Goal: Transaction & Acquisition: Purchase product/service

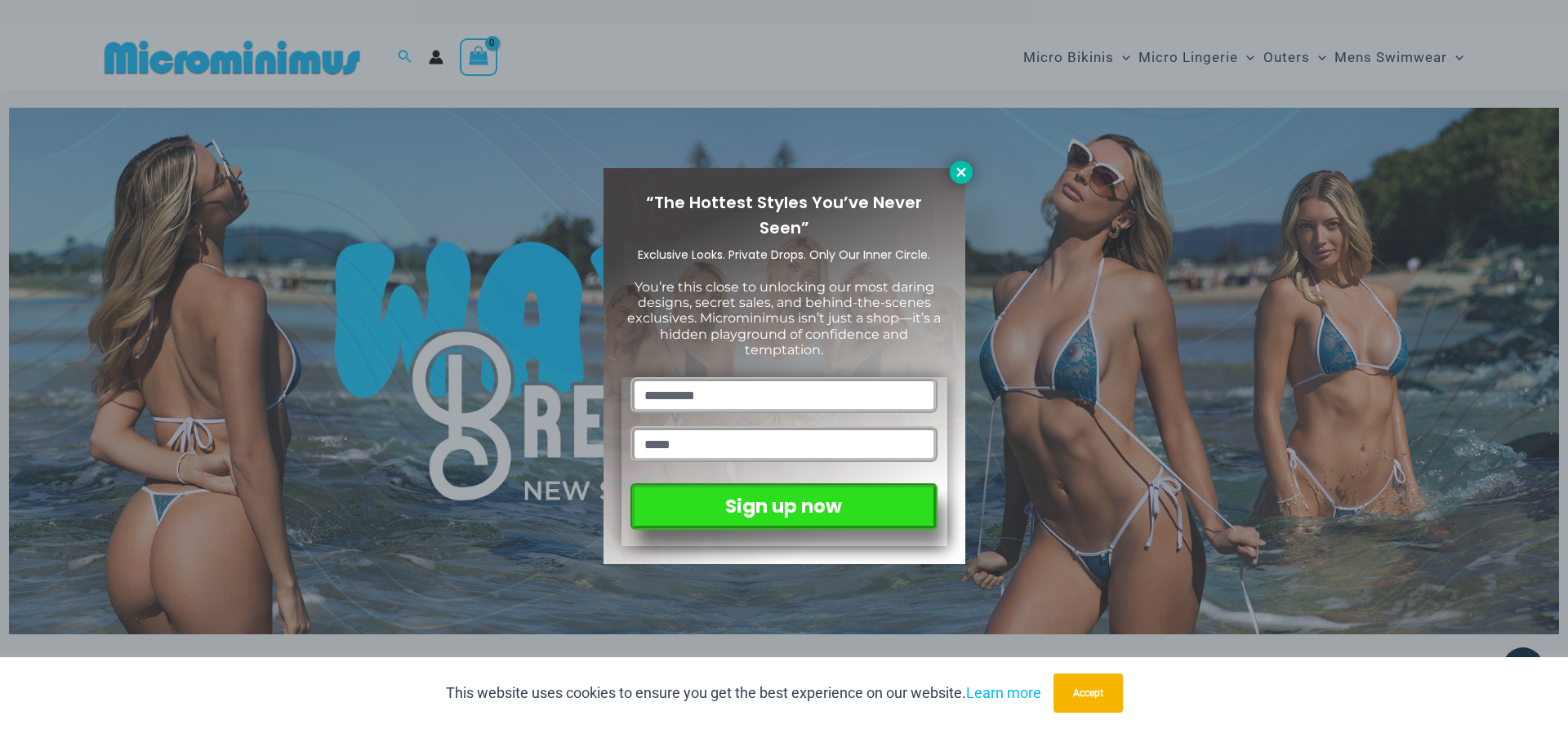
click at [958, 169] on icon at bounding box center [961, 172] width 9 height 9
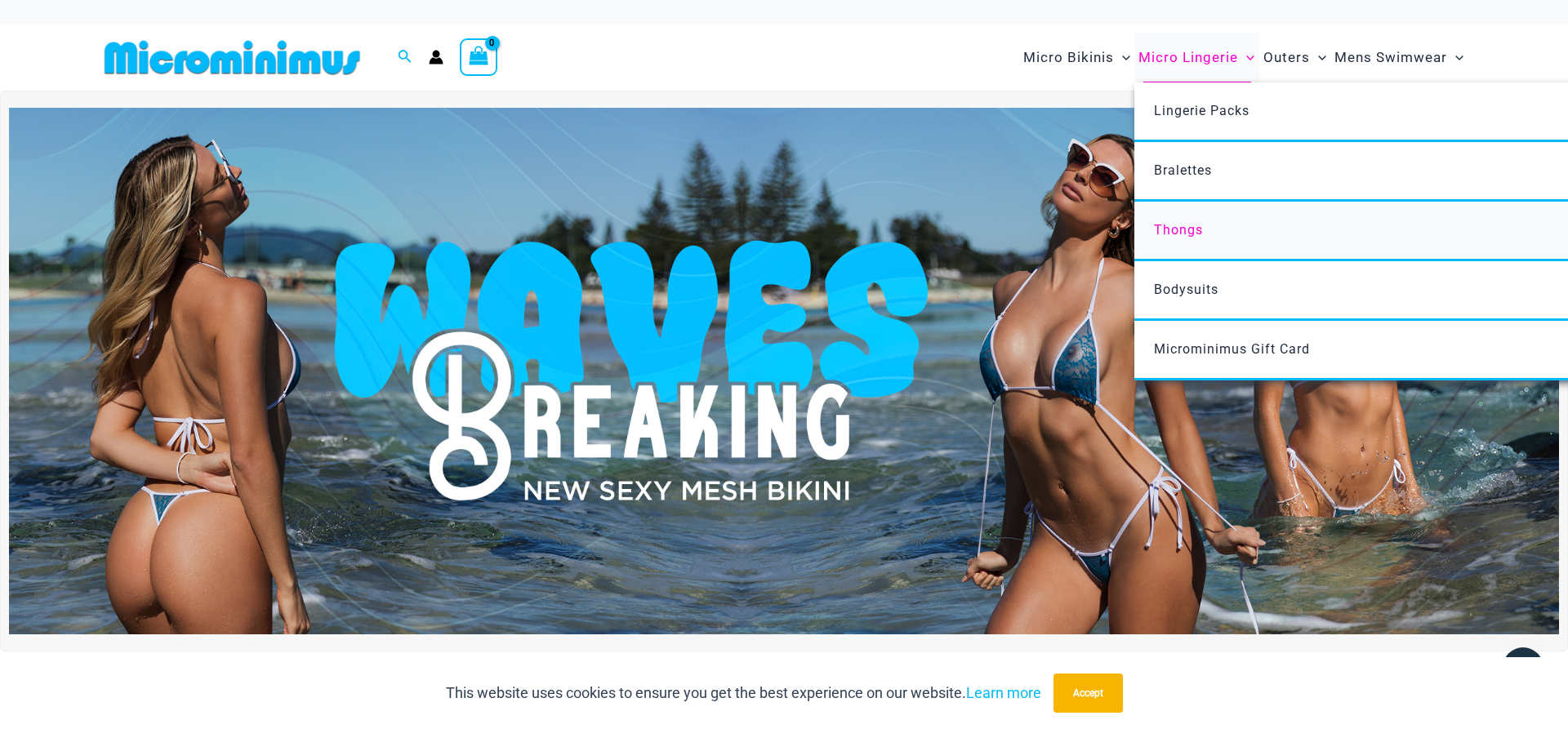
click at [1192, 229] on span "Thongs" at bounding box center [1179, 229] width 49 height 16
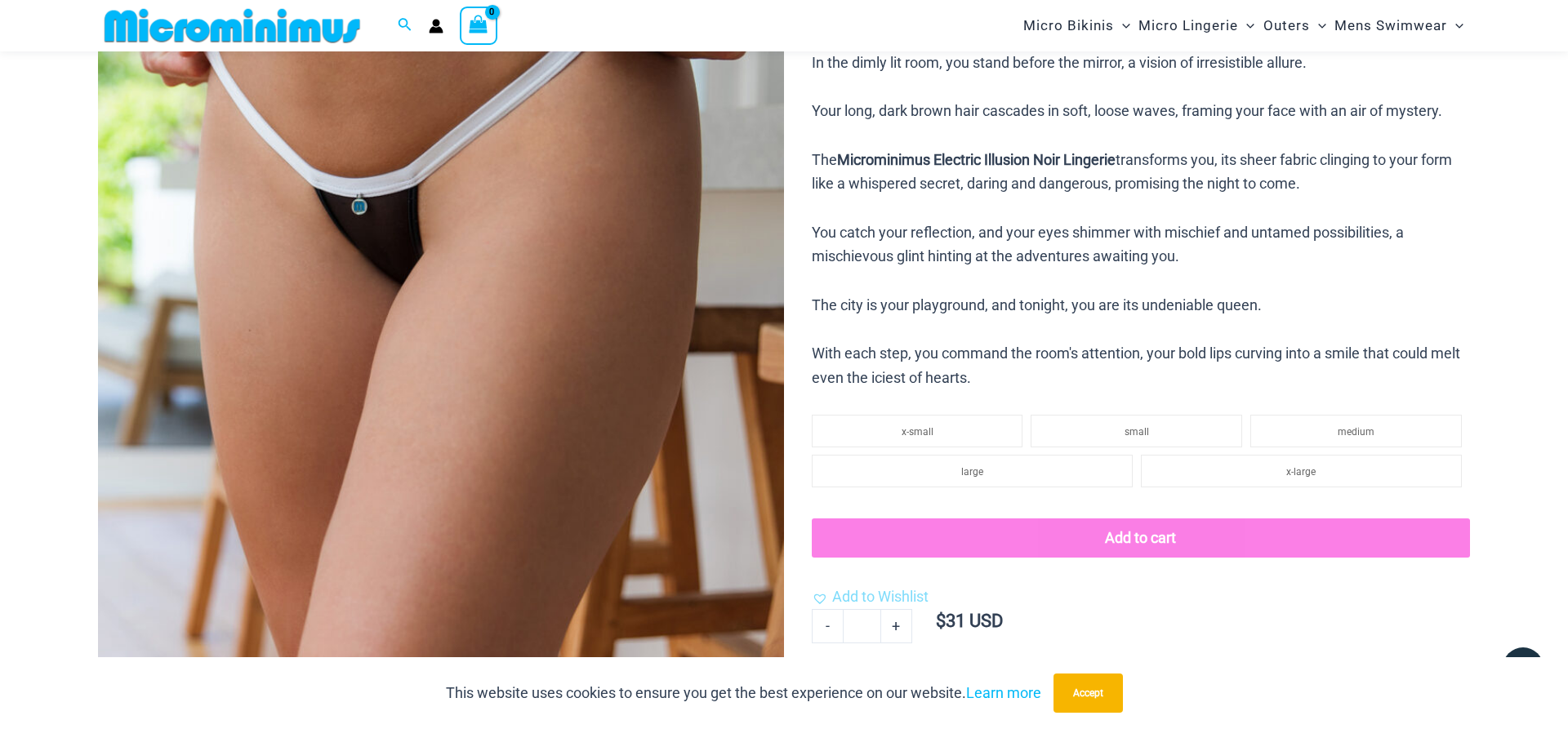
scroll to position [902, 0]
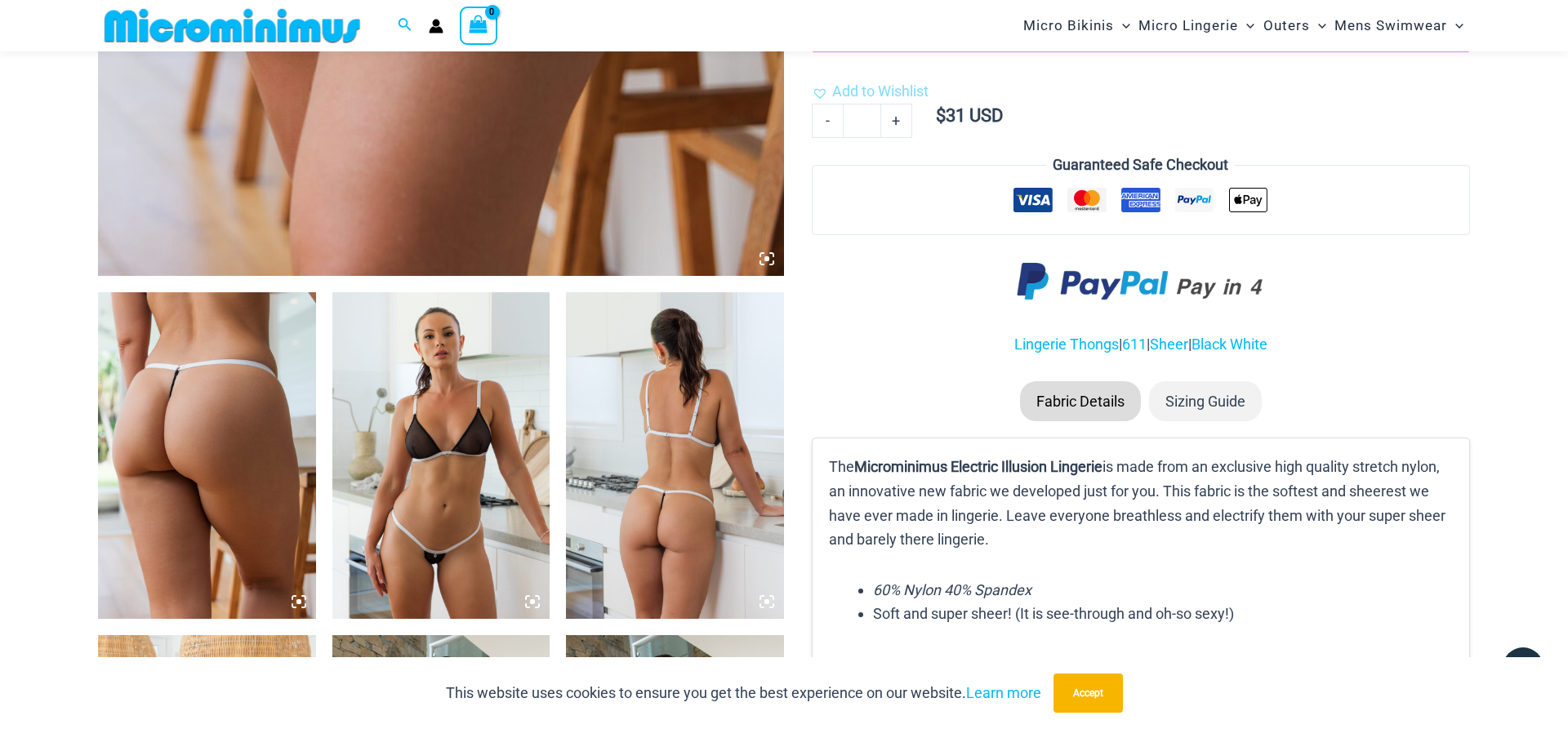
click at [198, 402] on img at bounding box center [207, 455] width 218 height 327
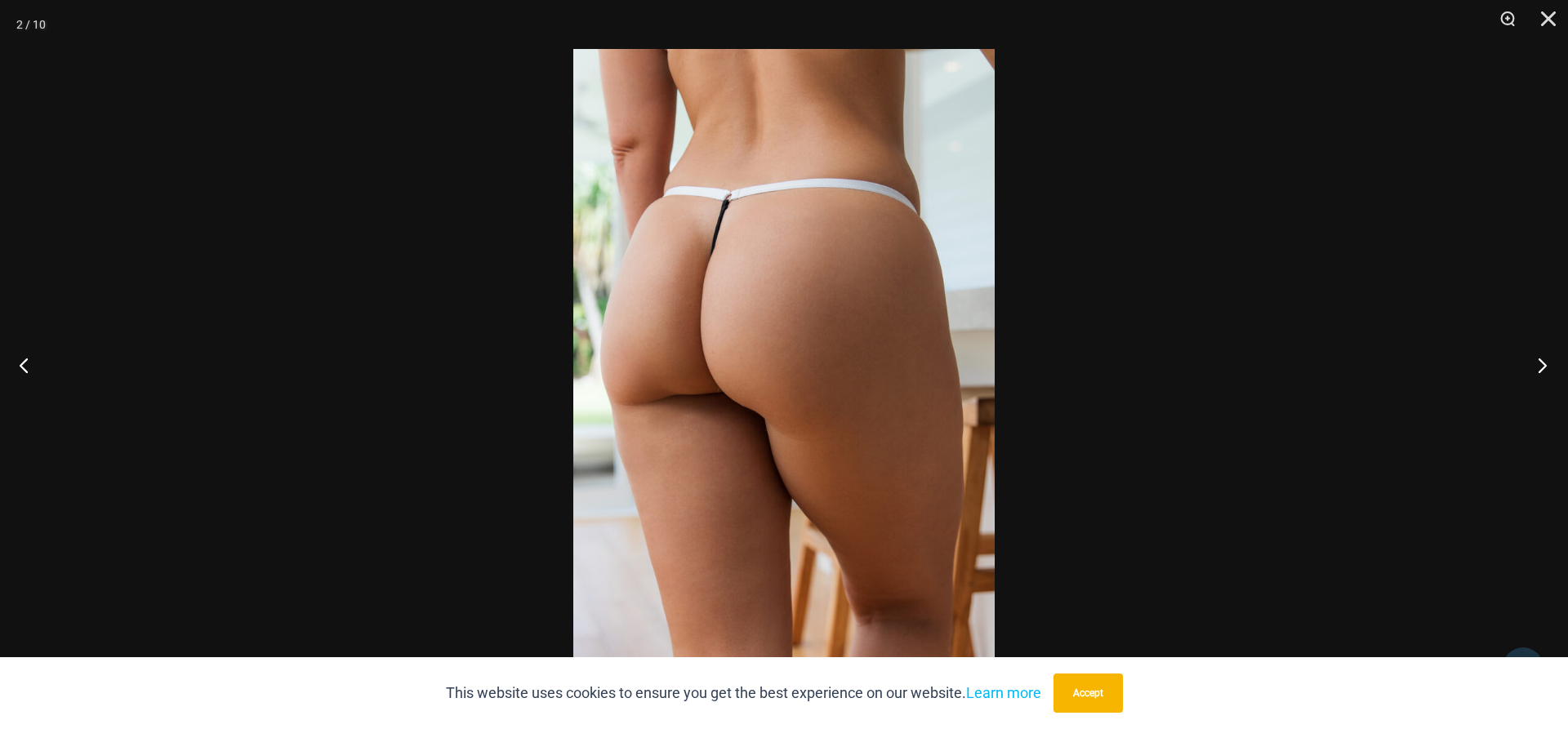
click at [1549, 364] on button "Next" at bounding box center [1537, 365] width 61 height 81
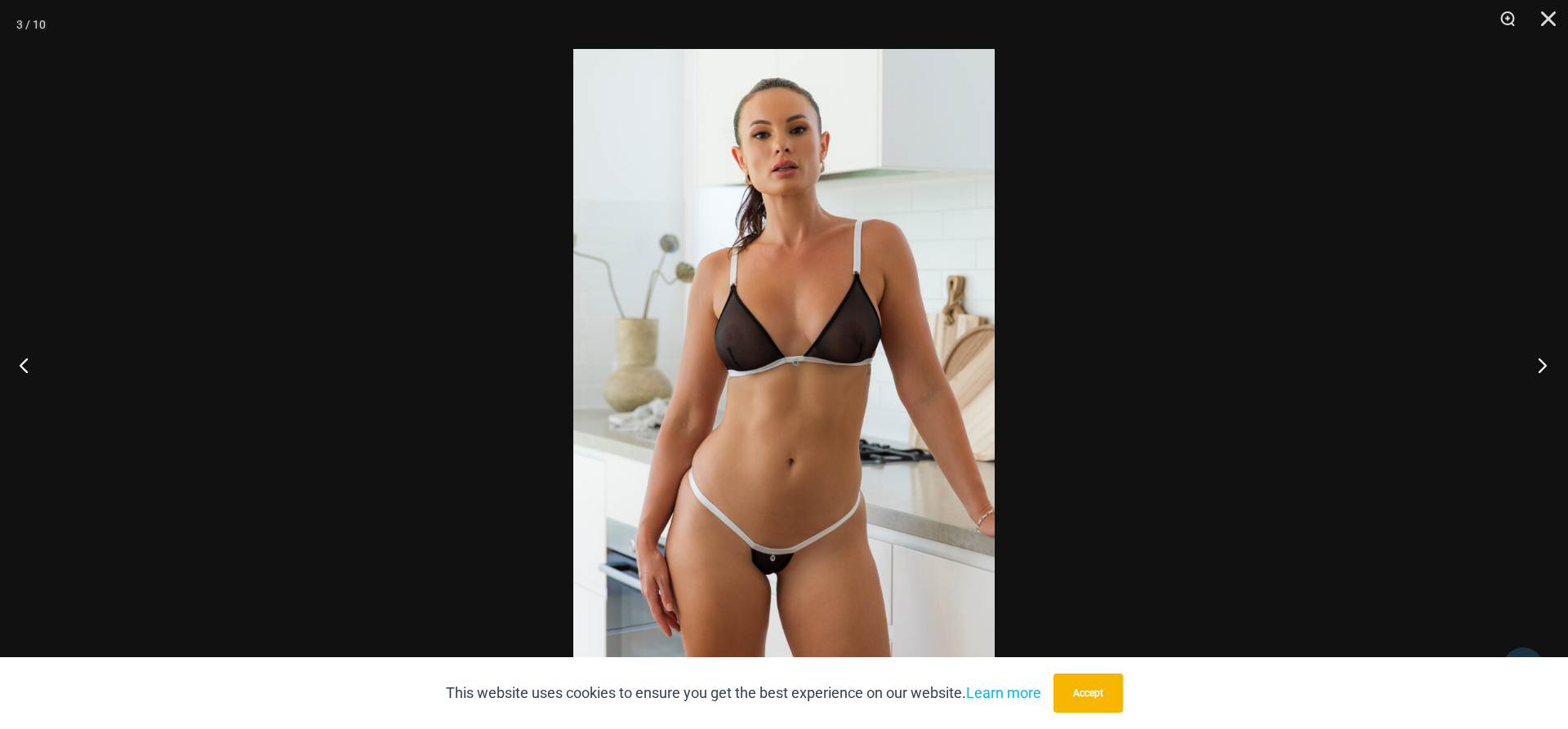
click at [1549, 364] on button "Next" at bounding box center [1537, 365] width 61 height 81
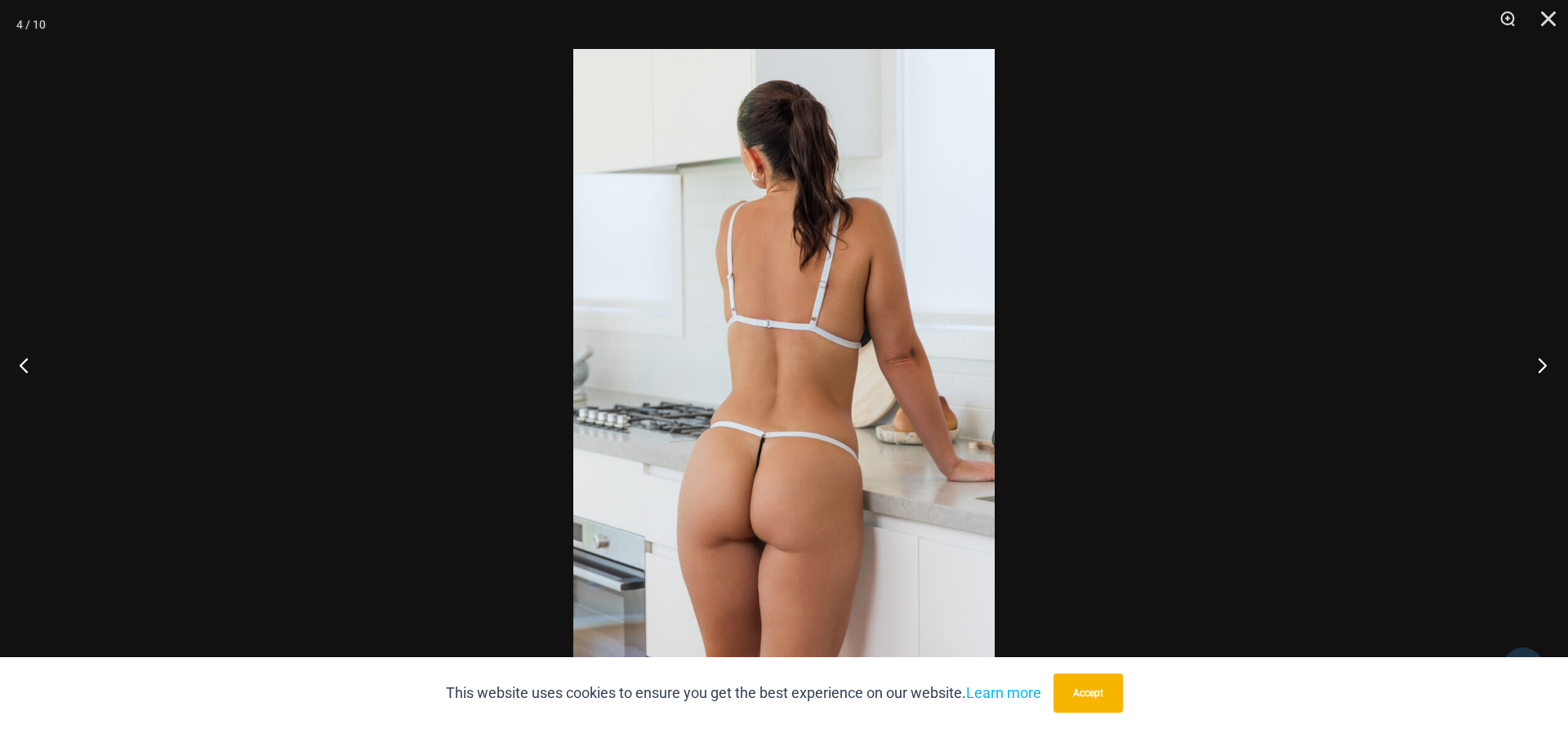
click at [1549, 364] on button "Next" at bounding box center [1537, 365] width 61 height 81
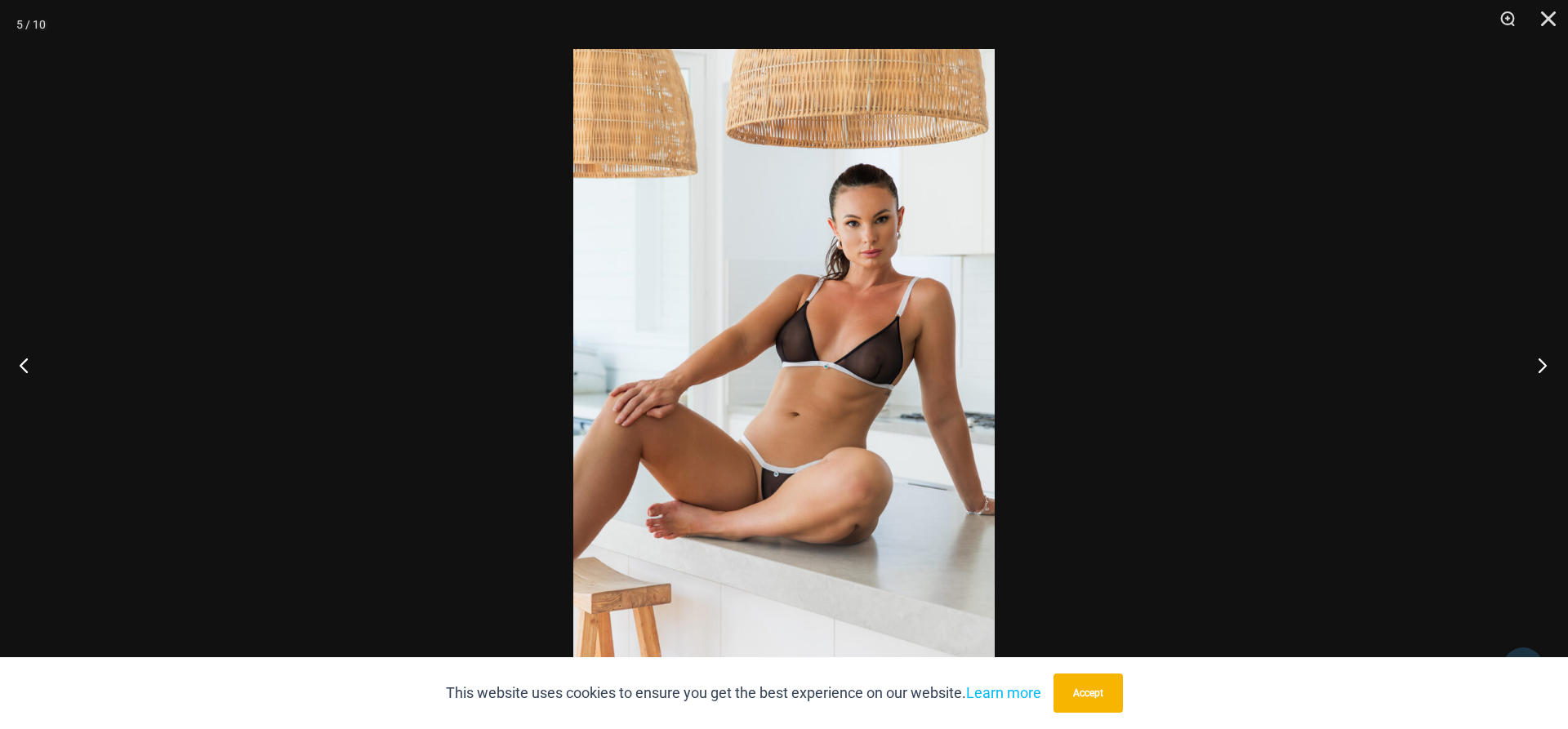
click at [1549, 364] on button "Next" at bounding box center [1537, 365] width 61 height 81
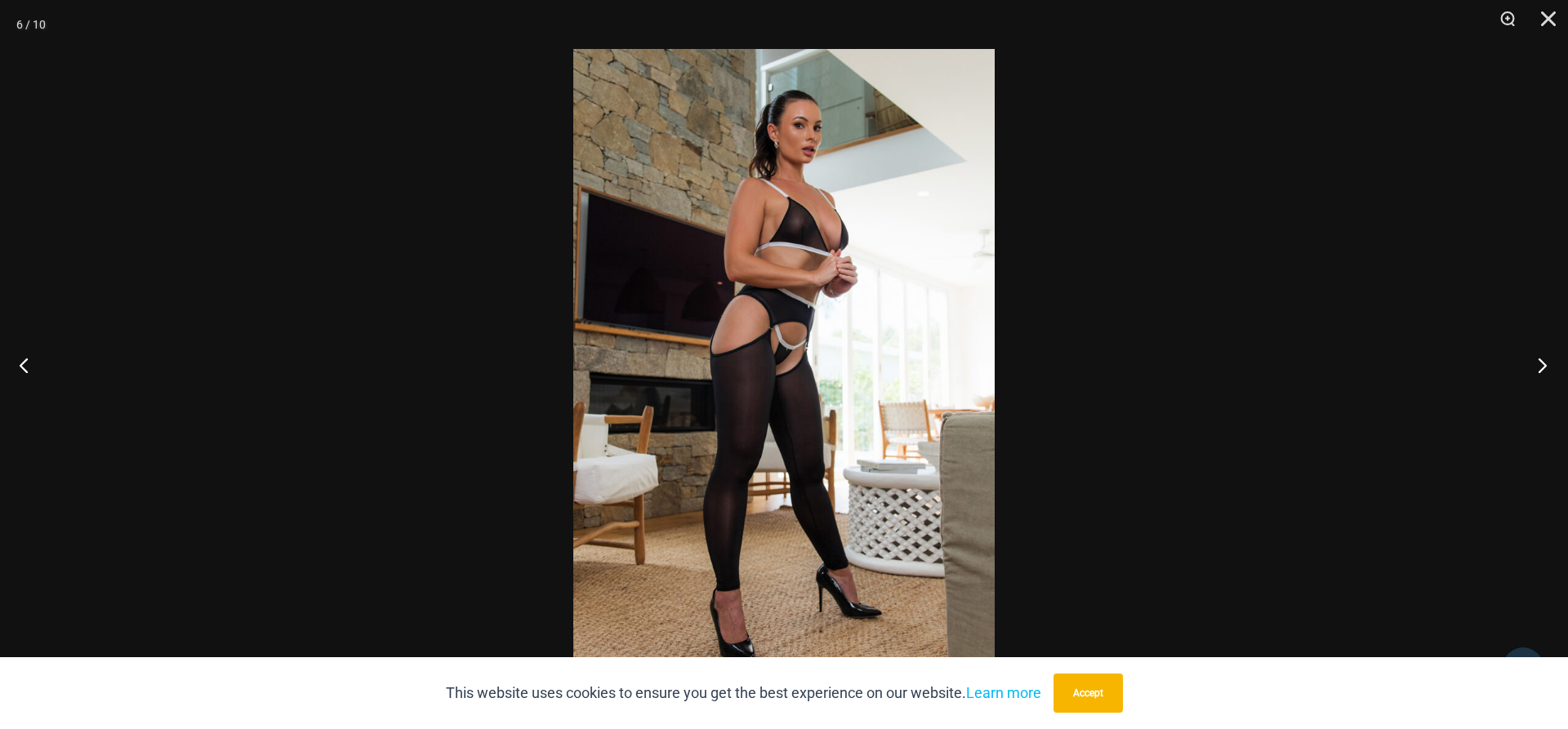
click at [1548, 362] on button "Next" at bounding box center [1537, 365] width 61 height 81
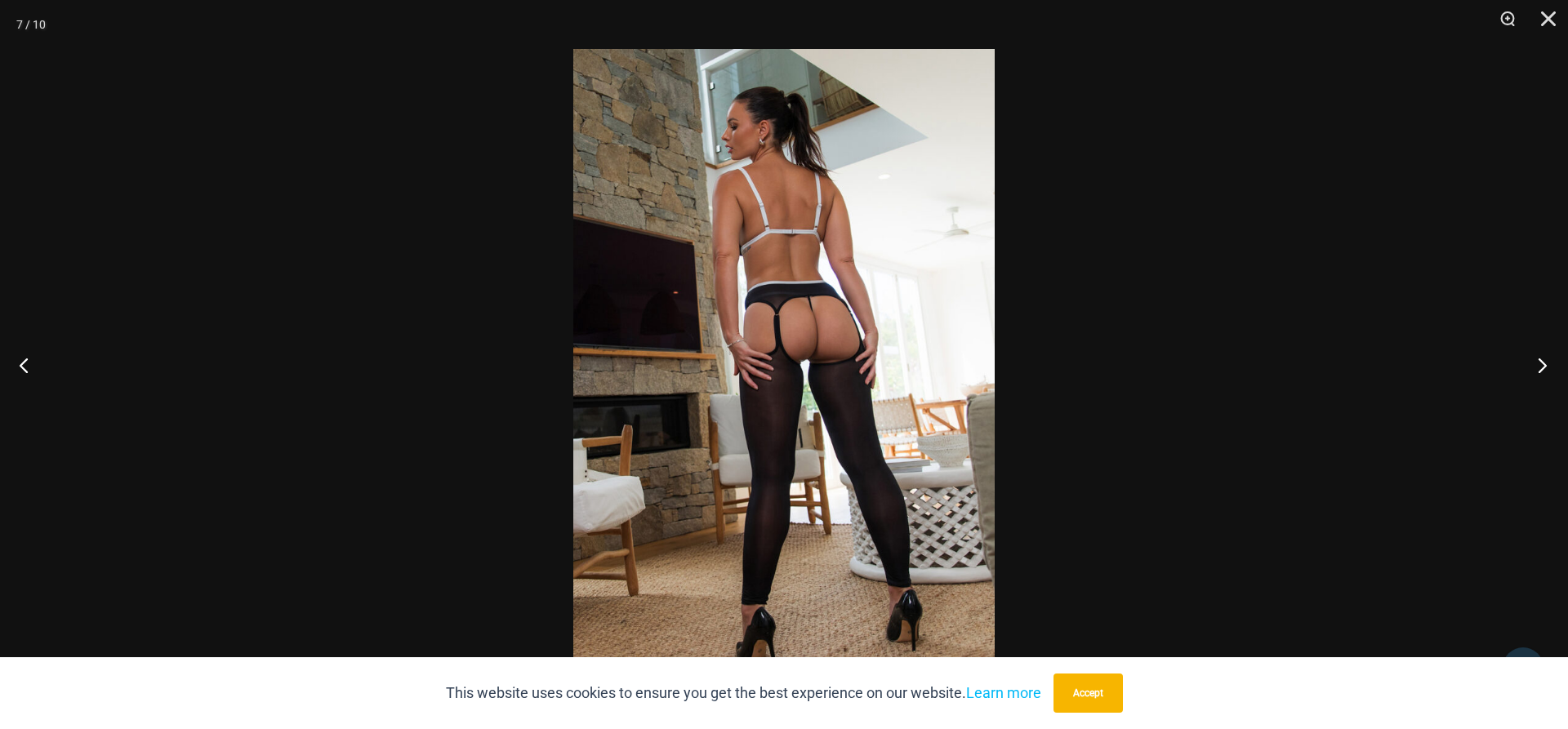
click at [1548, 362] on button "Next" at bounding box center [1537, 365] width 61 height 81
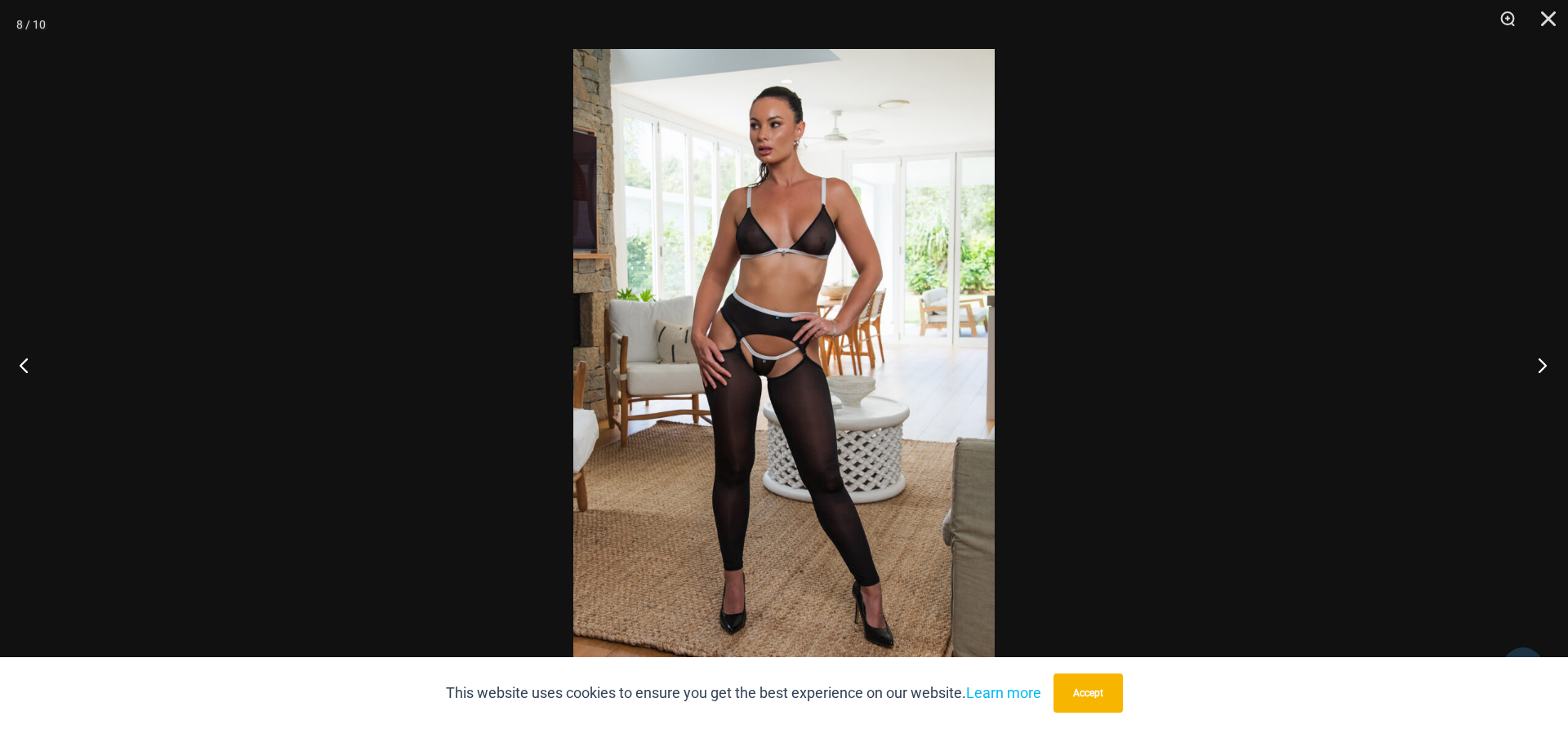
click at [1548, 360] on button "Next" at bounding box center [1537, 365] width 61 height 81
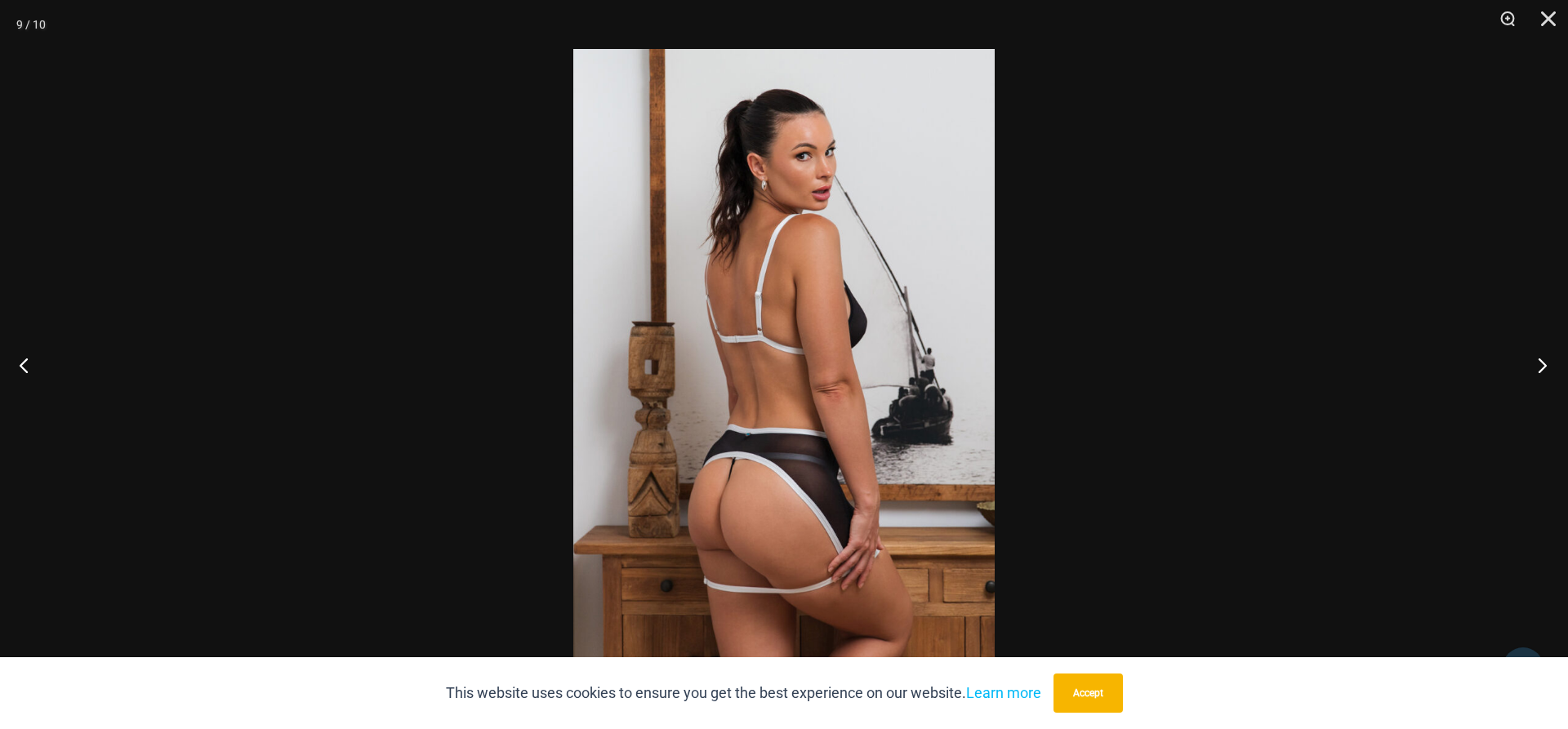
click at [1548, 360] on button "Next" at bounding box center [1537, 365] width 61 height 81
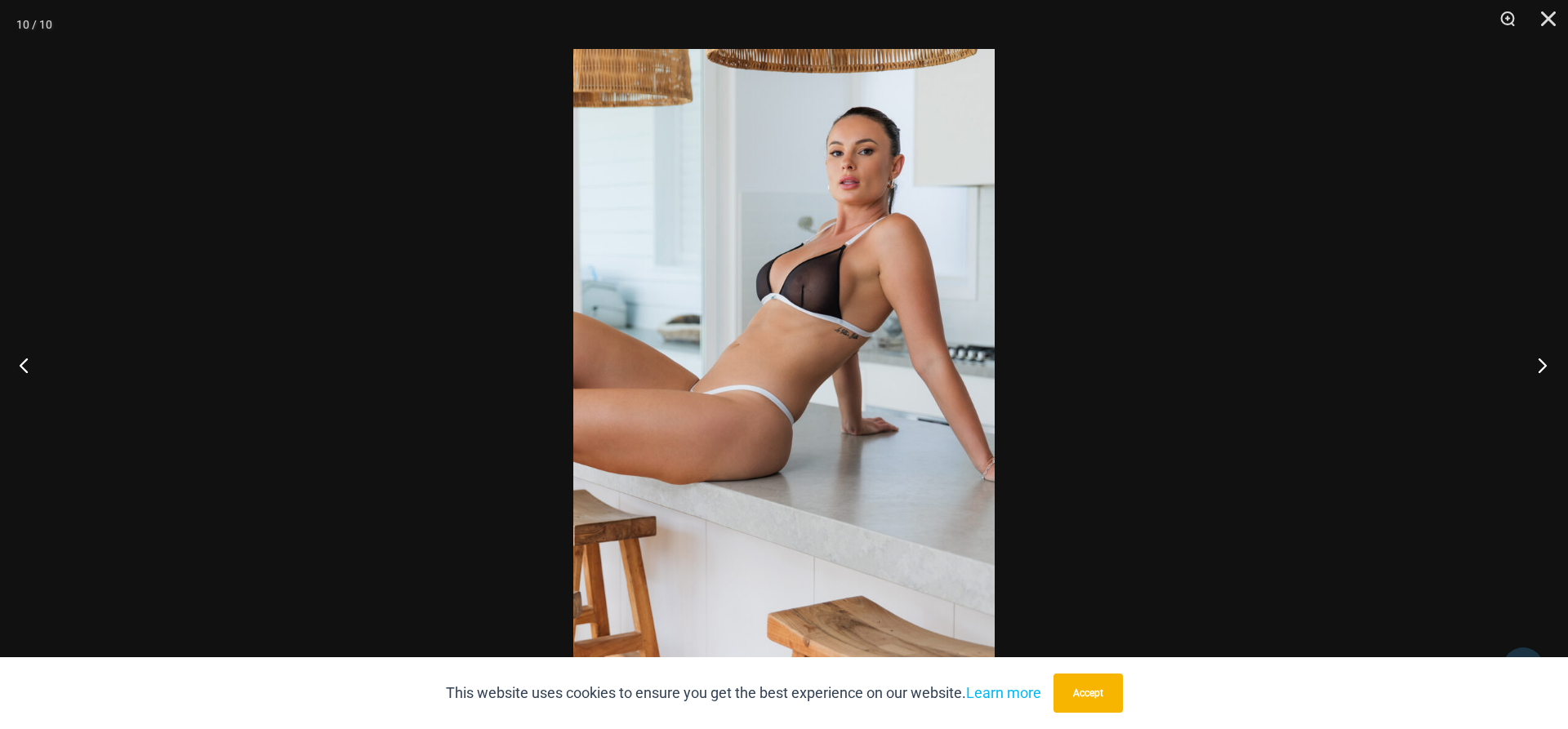
click at [1548, 360] on button "Next" at bounding box center [1537, 365] width 61 height 81
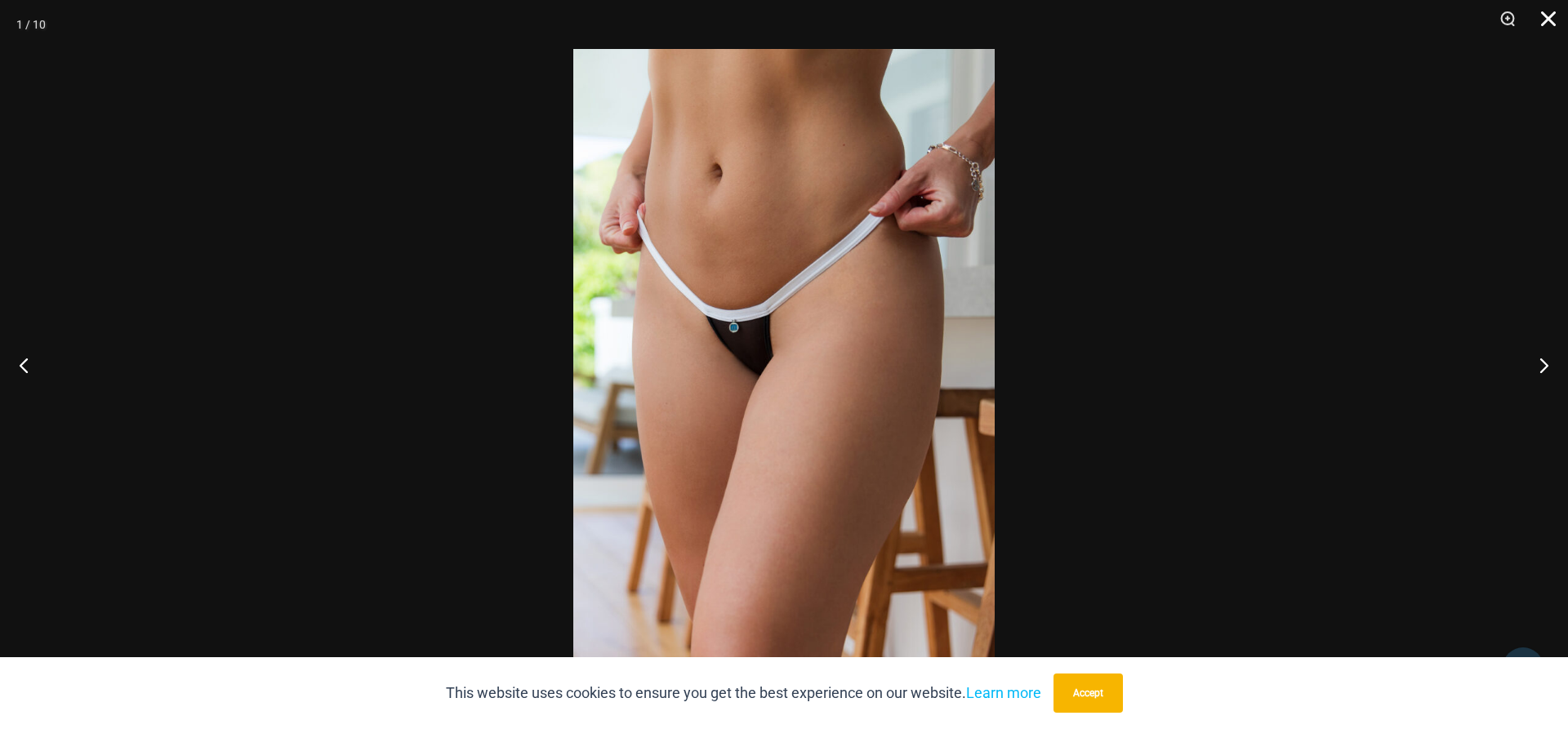
click at [1546, 24] on button "Close" at bounding box center [1543, 24] width 41 height 49
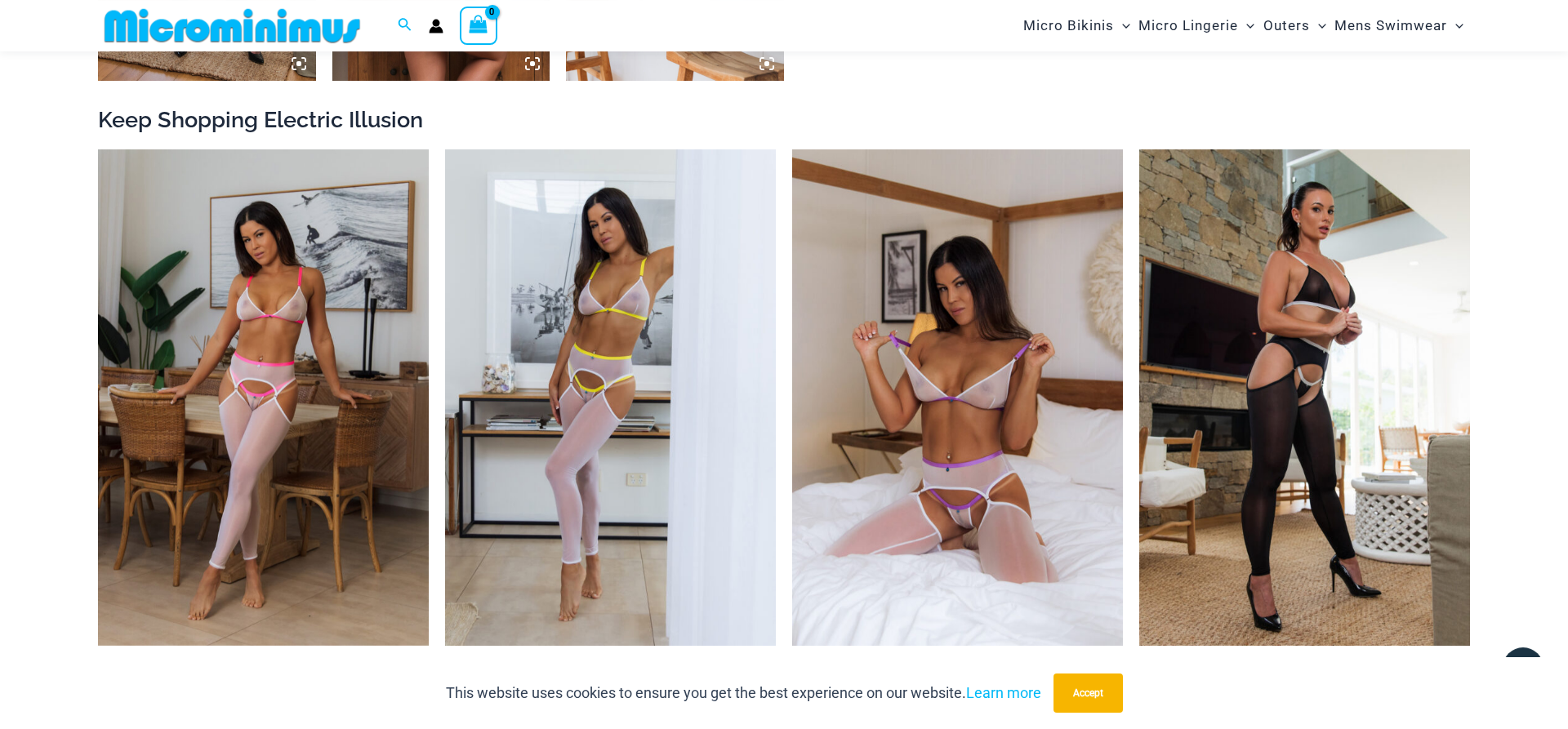
scroll to position [2069, 0]
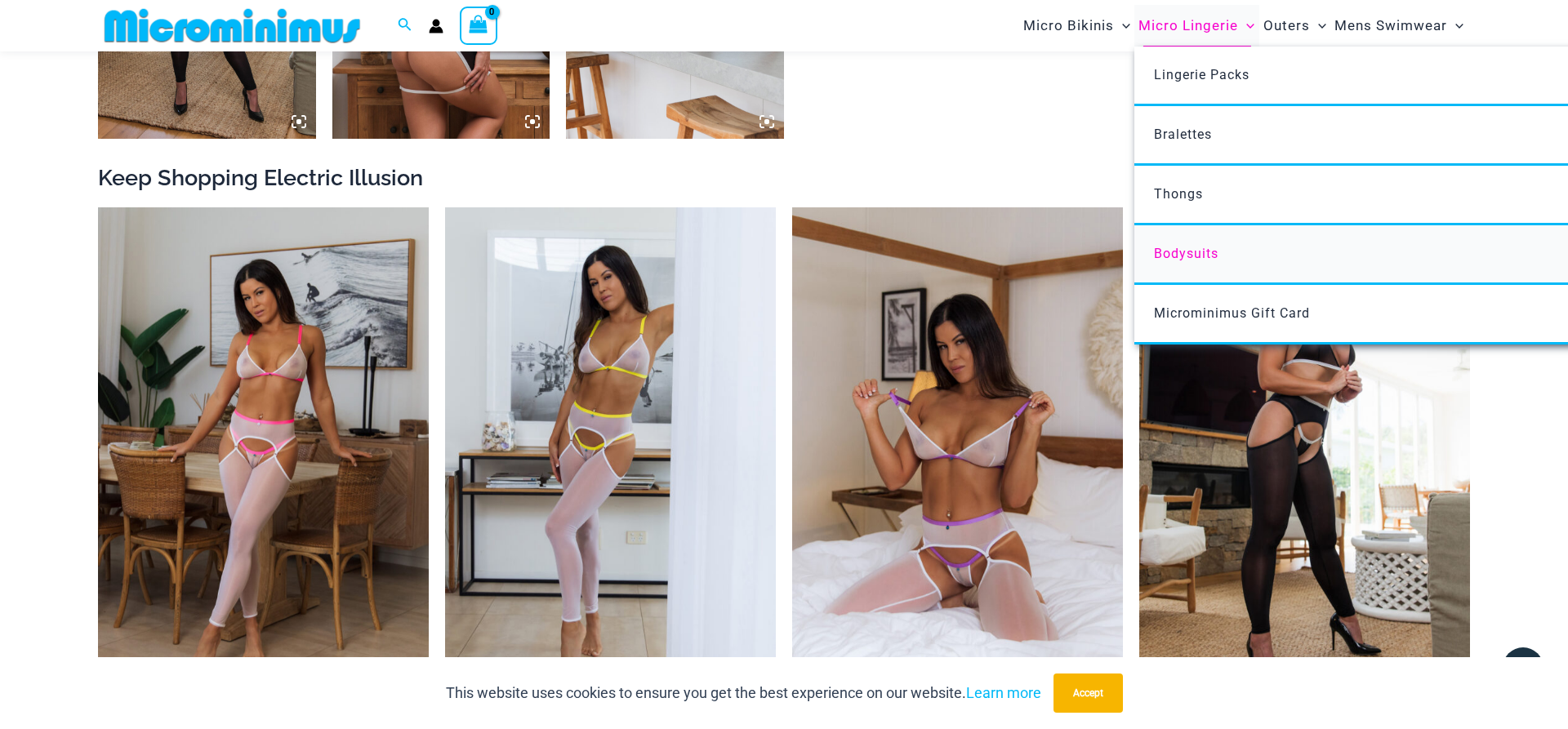
click at [1190, 257] on span "Bodysuits" at bounding box center [1187, 253] width 65 height 16
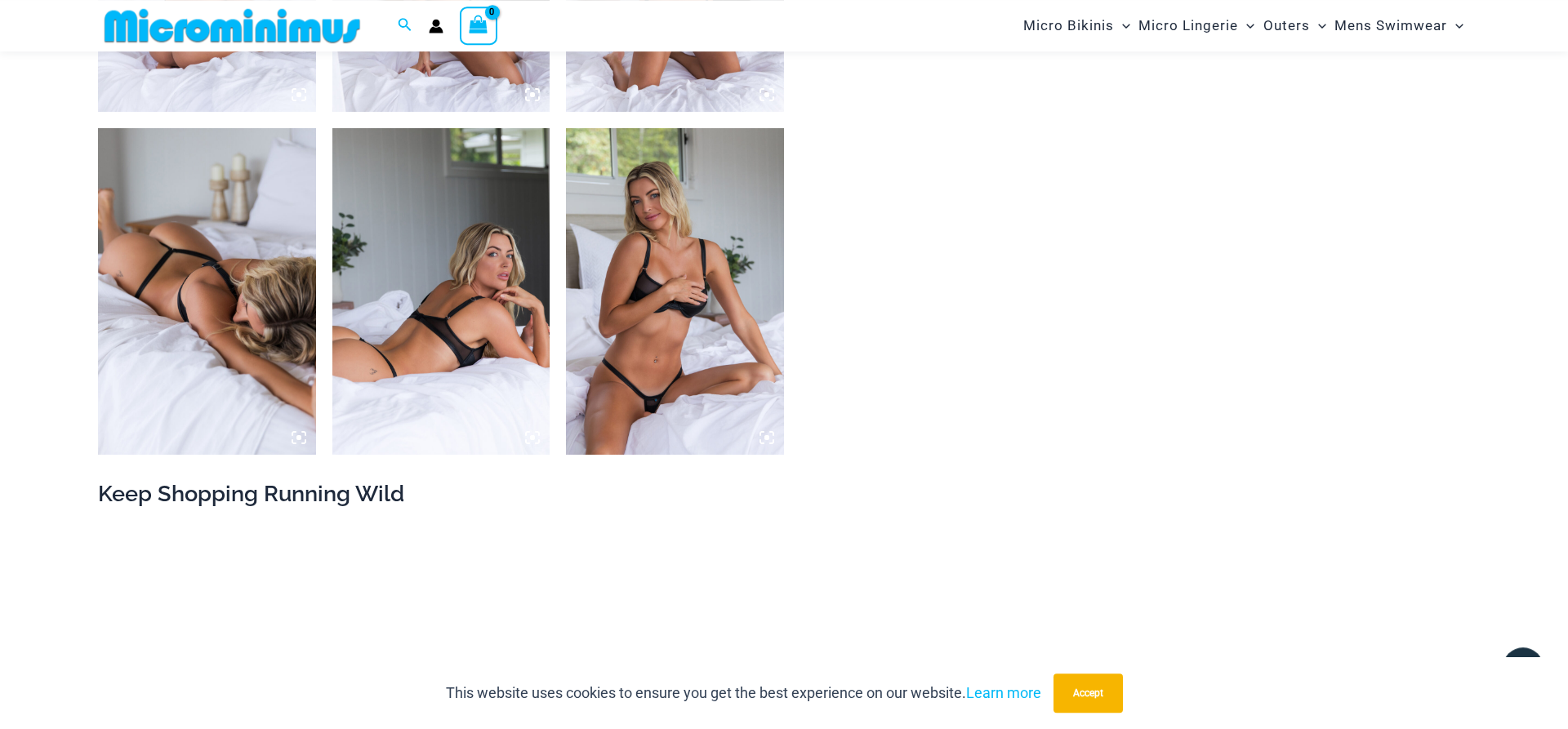
scroll to position [1904, 0]
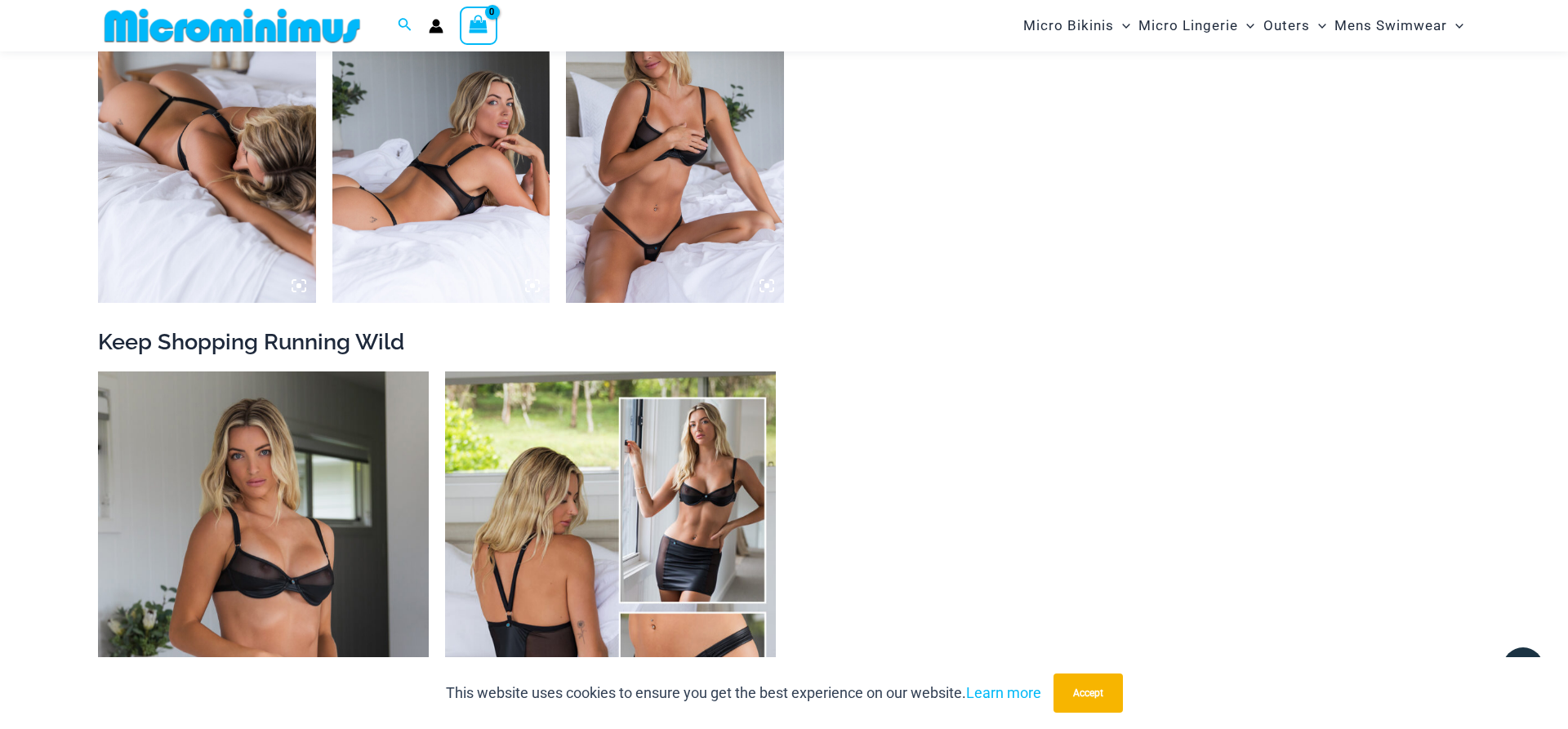
click at [231, 143] on img at bounding box center [207, 139] width 218 height 327
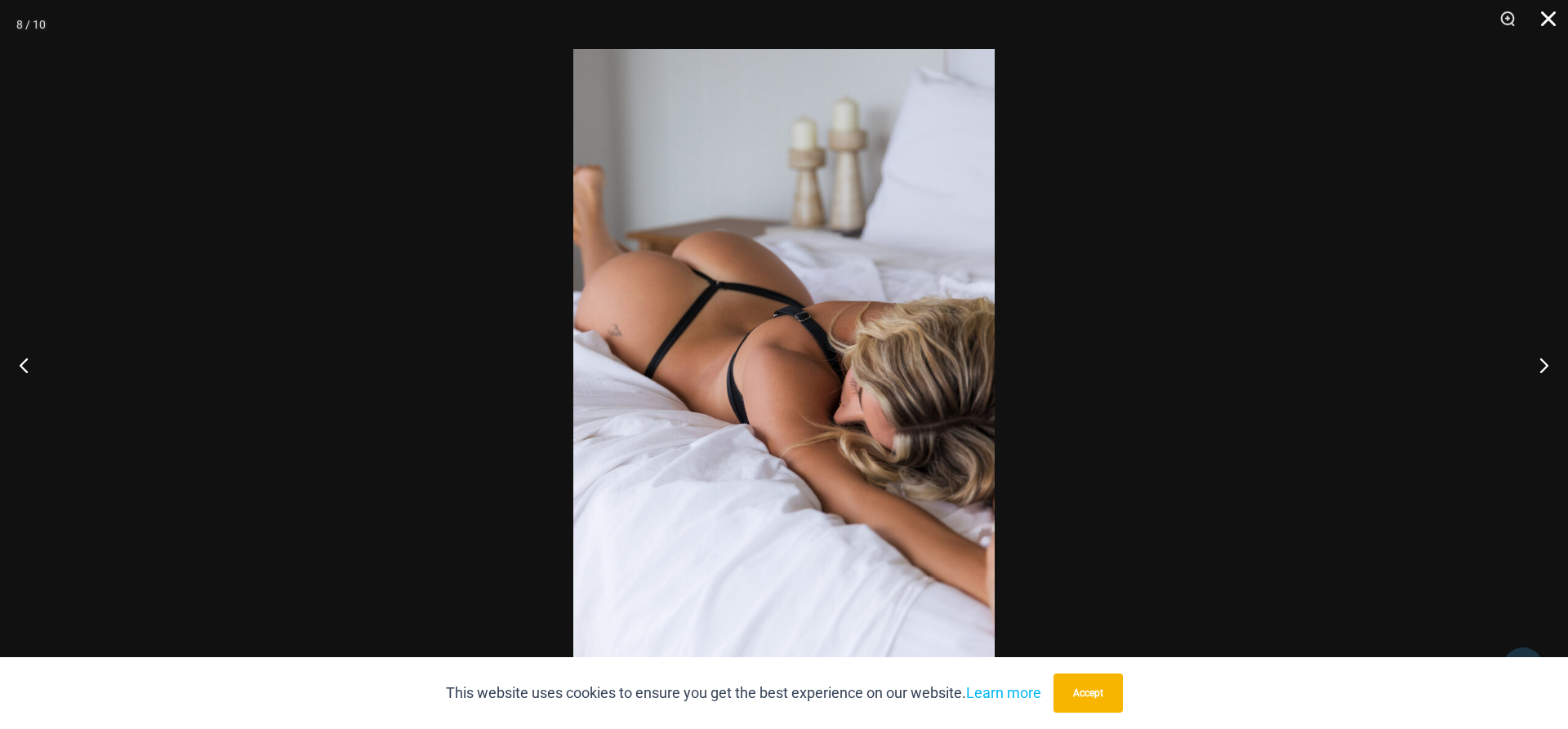
click at [1546, 23] on button "Close" at bounding box center [1543, 24] width 41 height 49
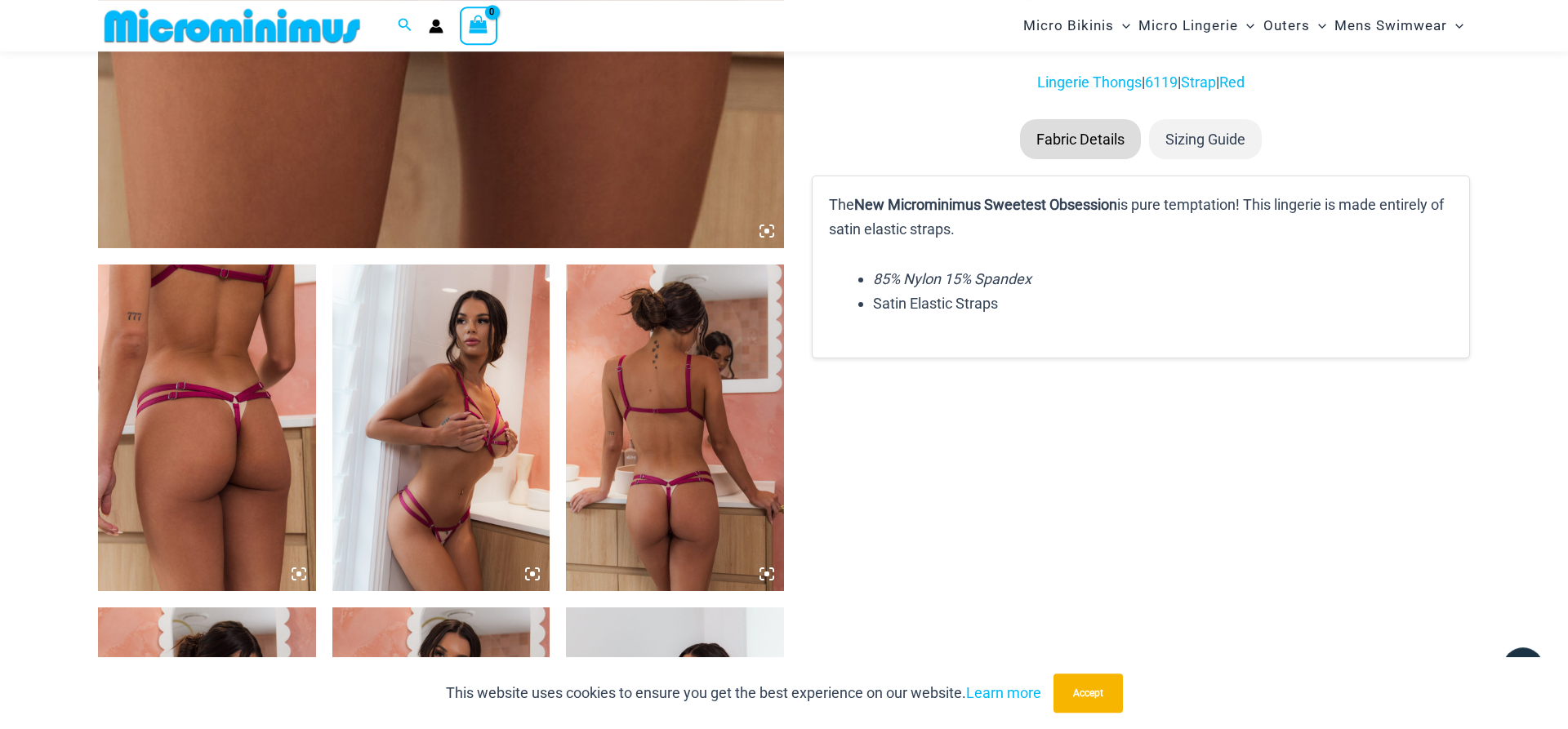
scroll to position [988, 0]
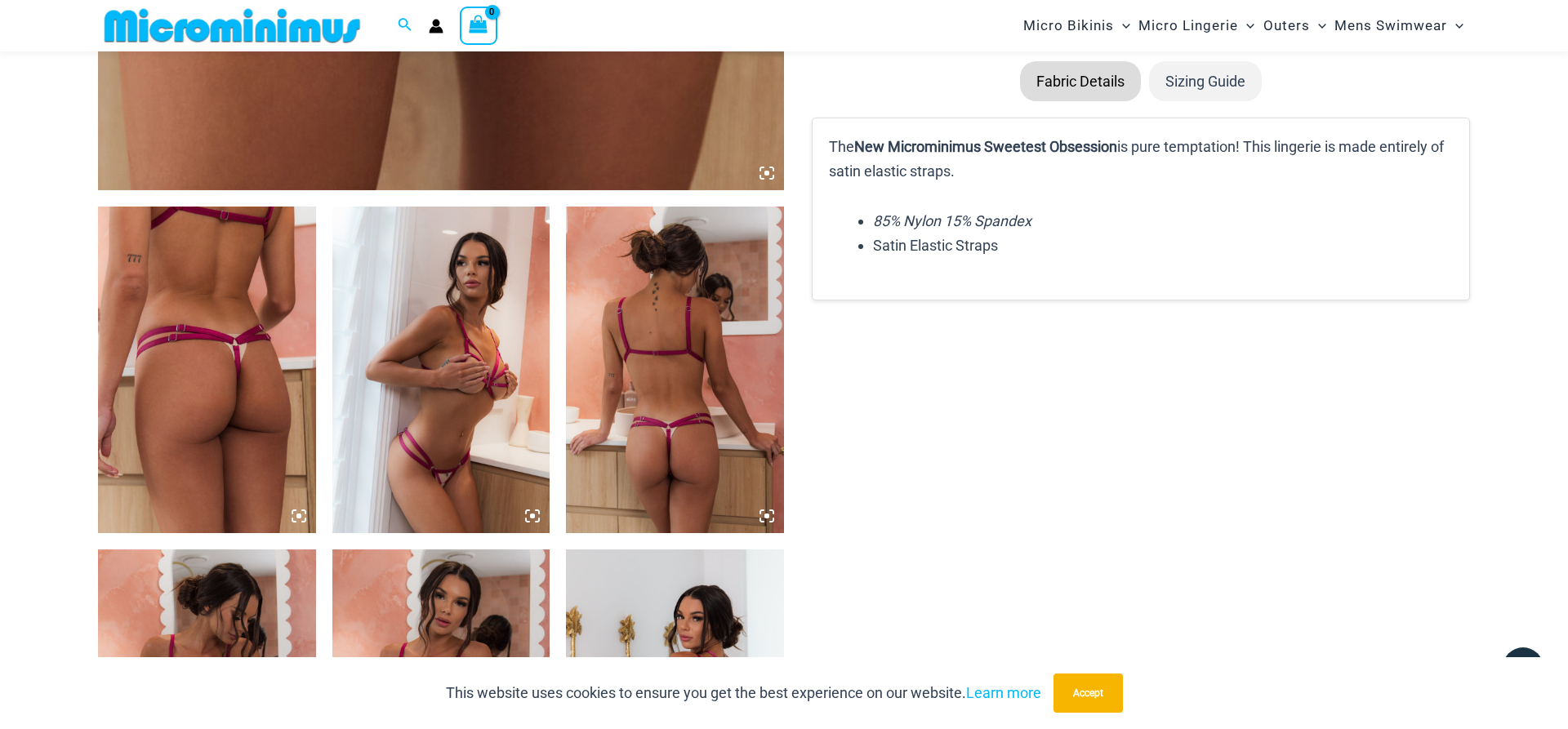
click at [183, 343] on img at bounding box center [207, 369] width 218 height 327
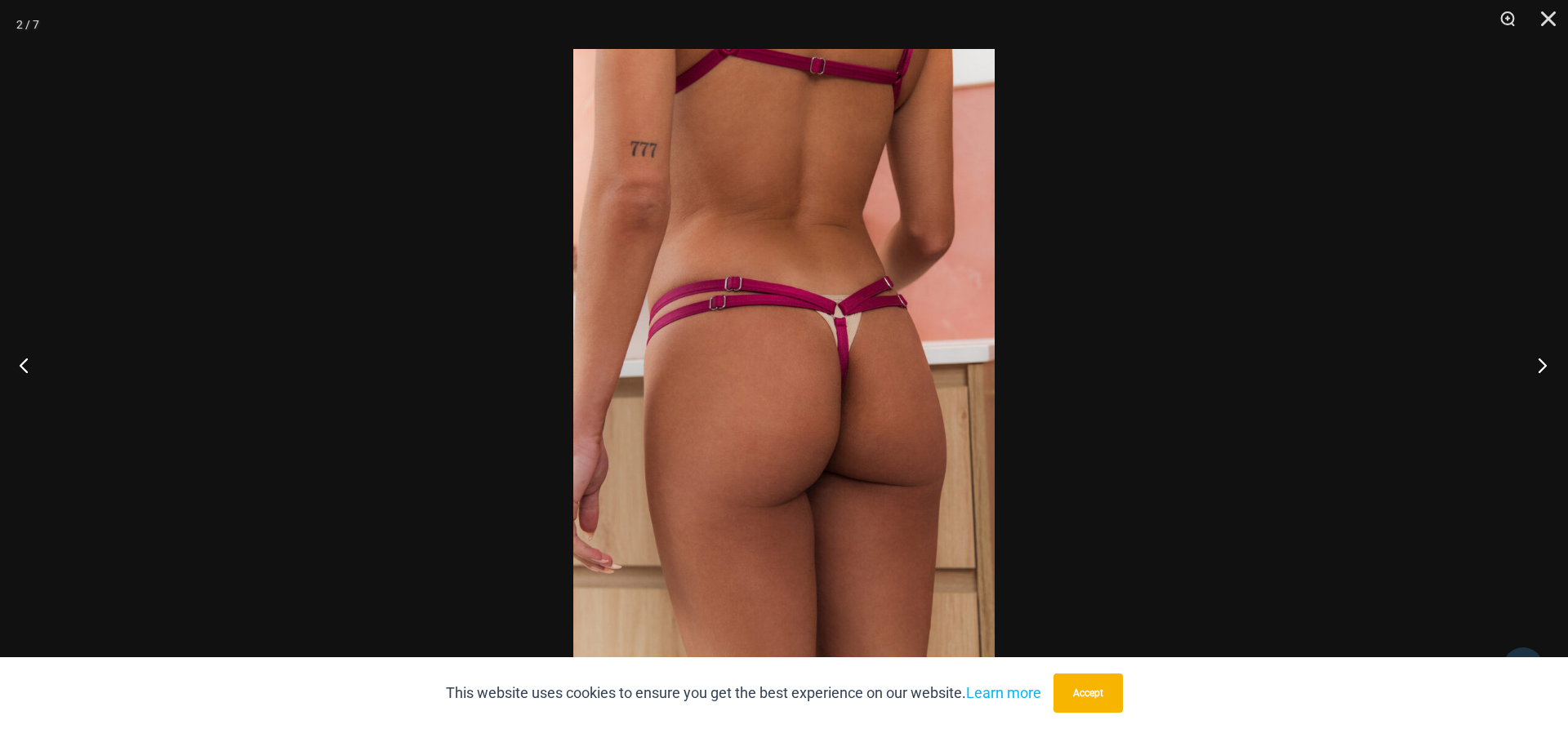
click at [1546, 359] on button "Next" at bounding box center [1537, 365] width 61 height 81
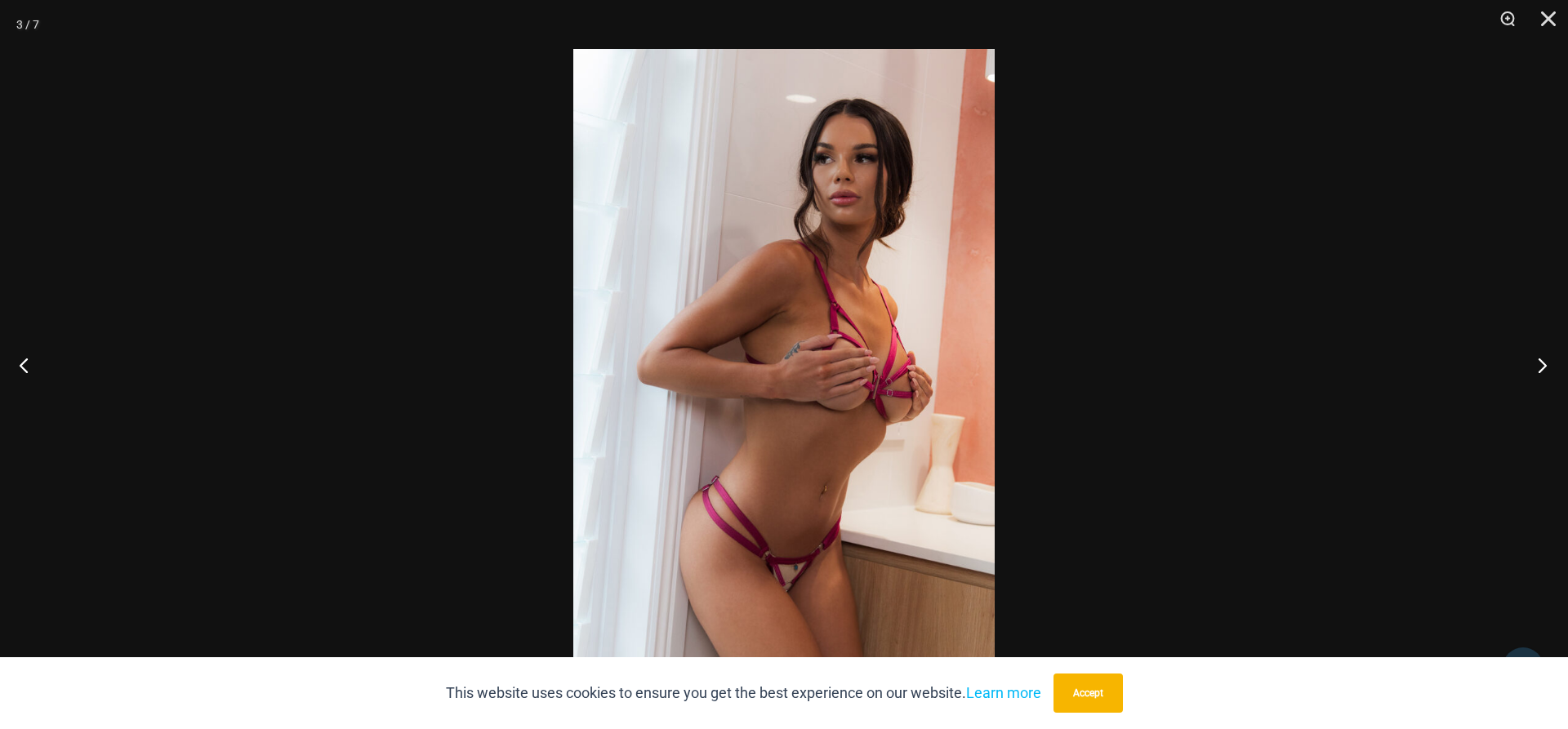
click at [1546, 359] on button "Next" at bounding box center [1537, 365] width 61 height 81
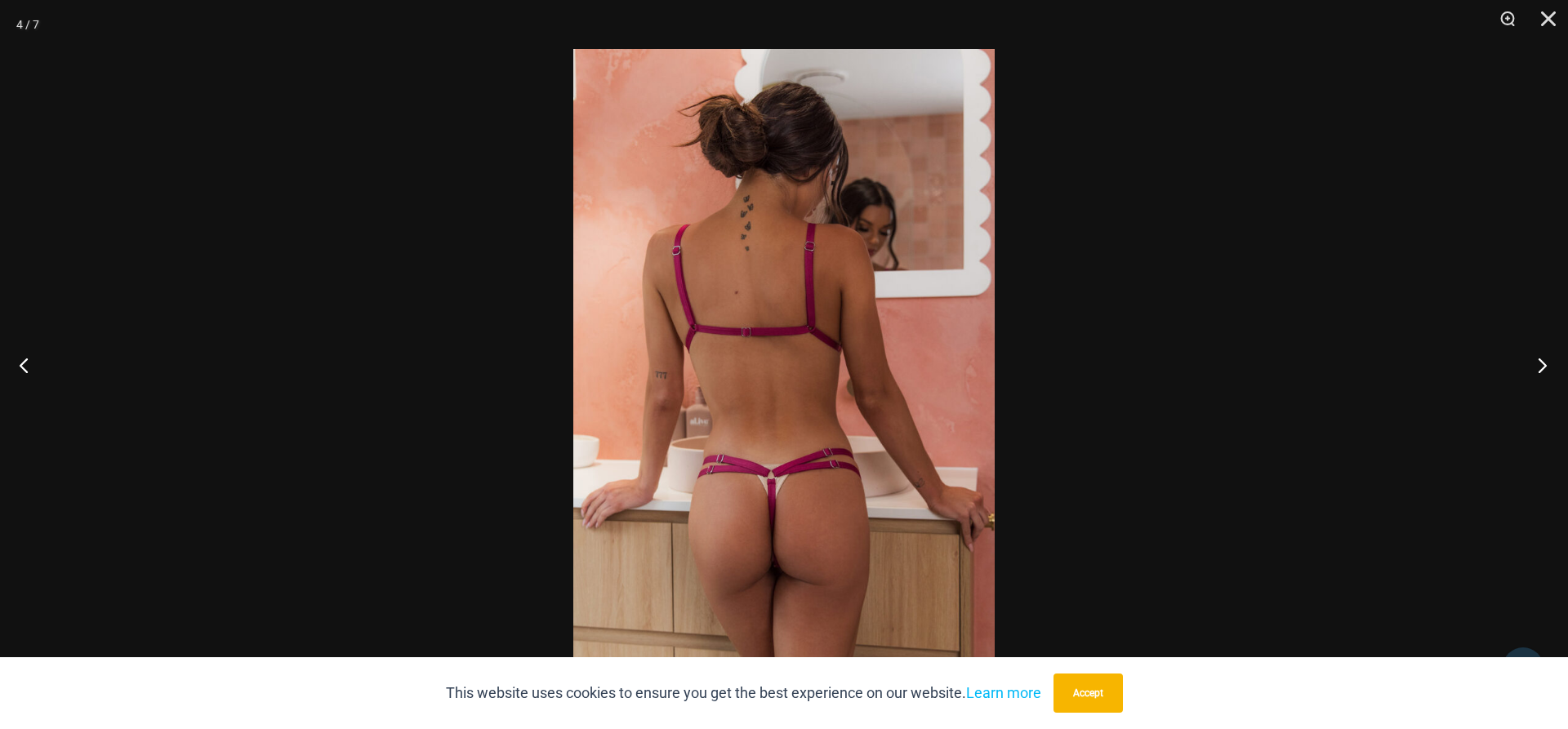
click at [1545, 359] on button "Next" at bounding box center [1537, 365] width 61 height 81
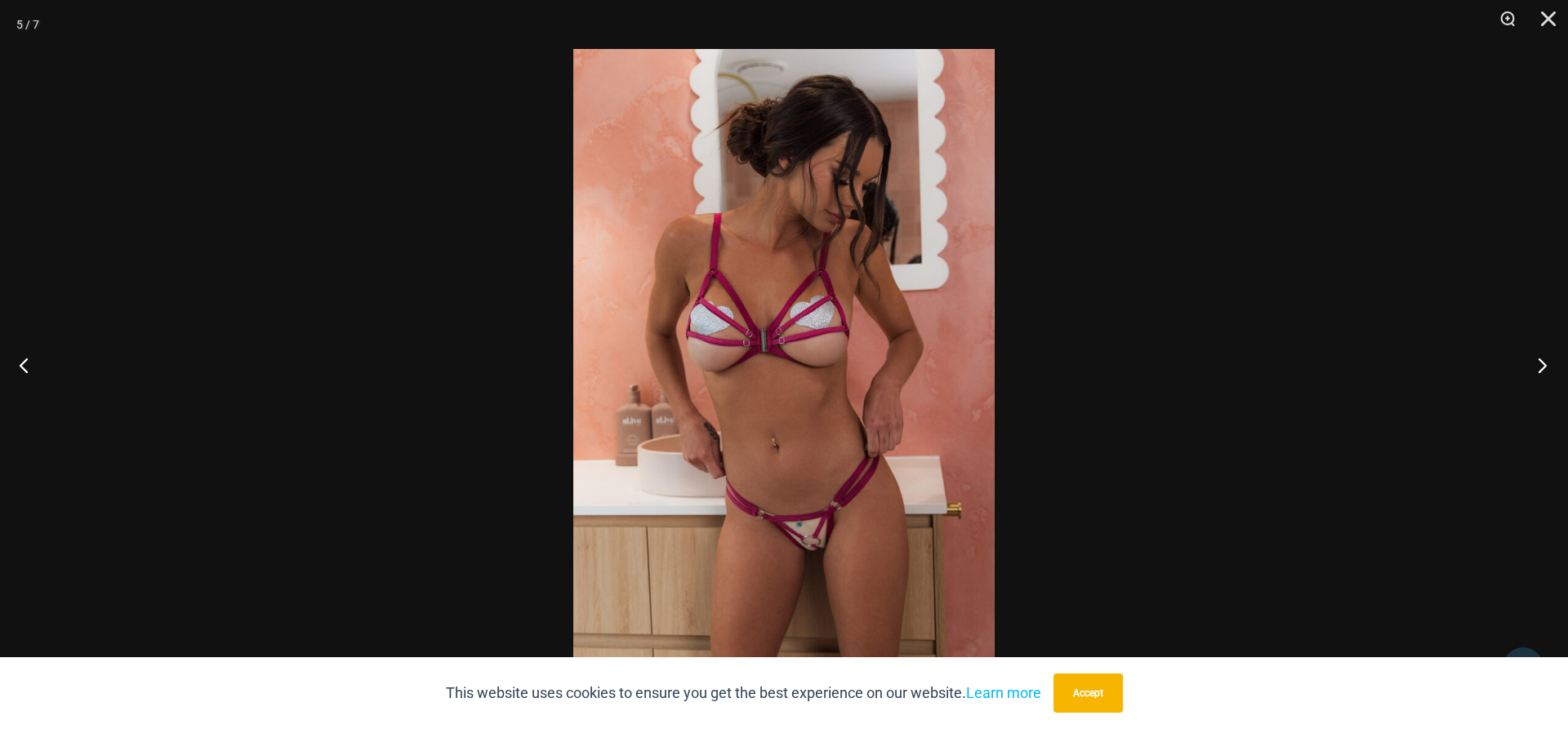
click at [1545, 359] on button "Next" at bounding box center [1537, 365] width 61 height 81
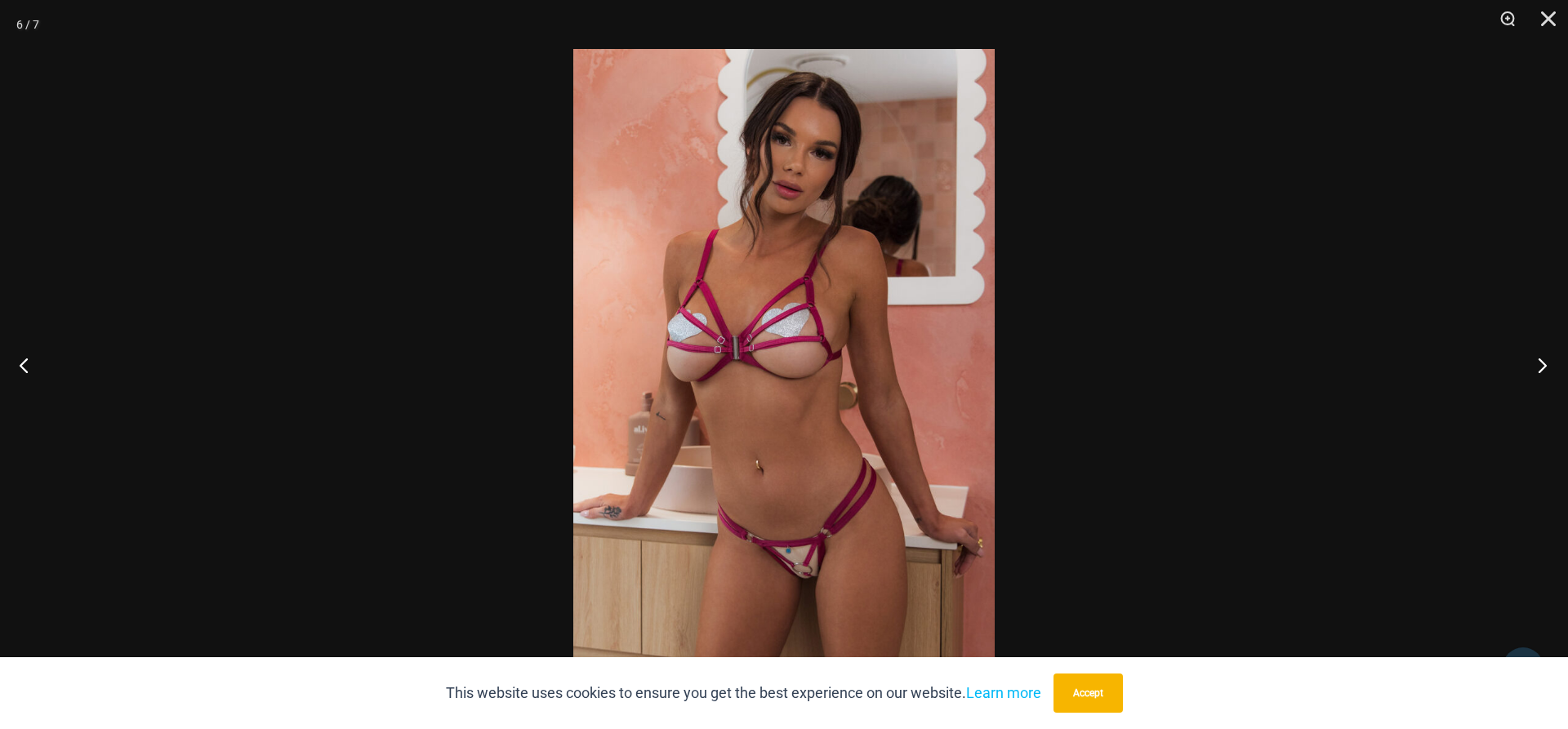
click at [1545, 359] on button "Next" at bounding box center [1537, 365] width 61 height 81
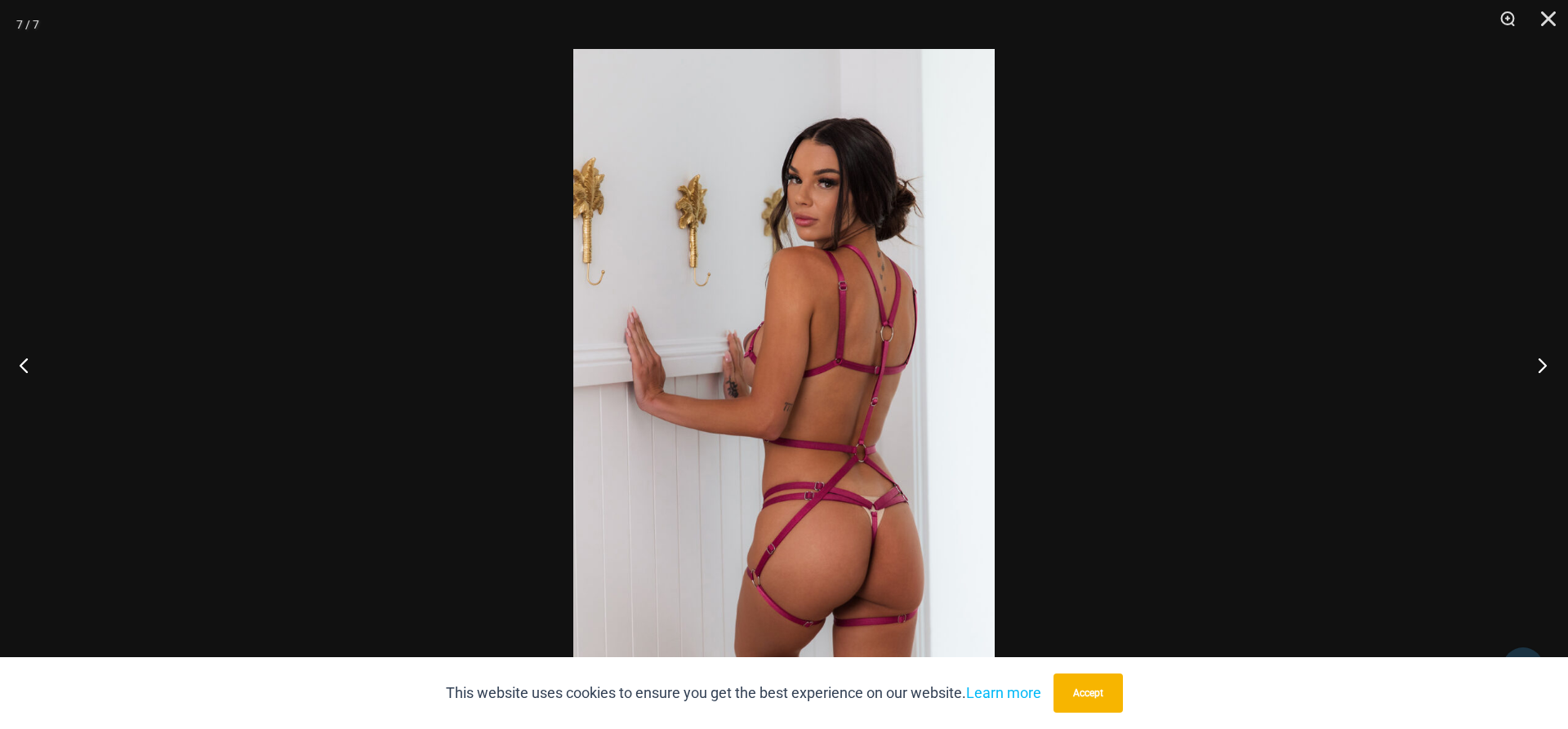
click at [1545, 359] on button "Next" at bounding box center [1537, 365] width 61 height 81
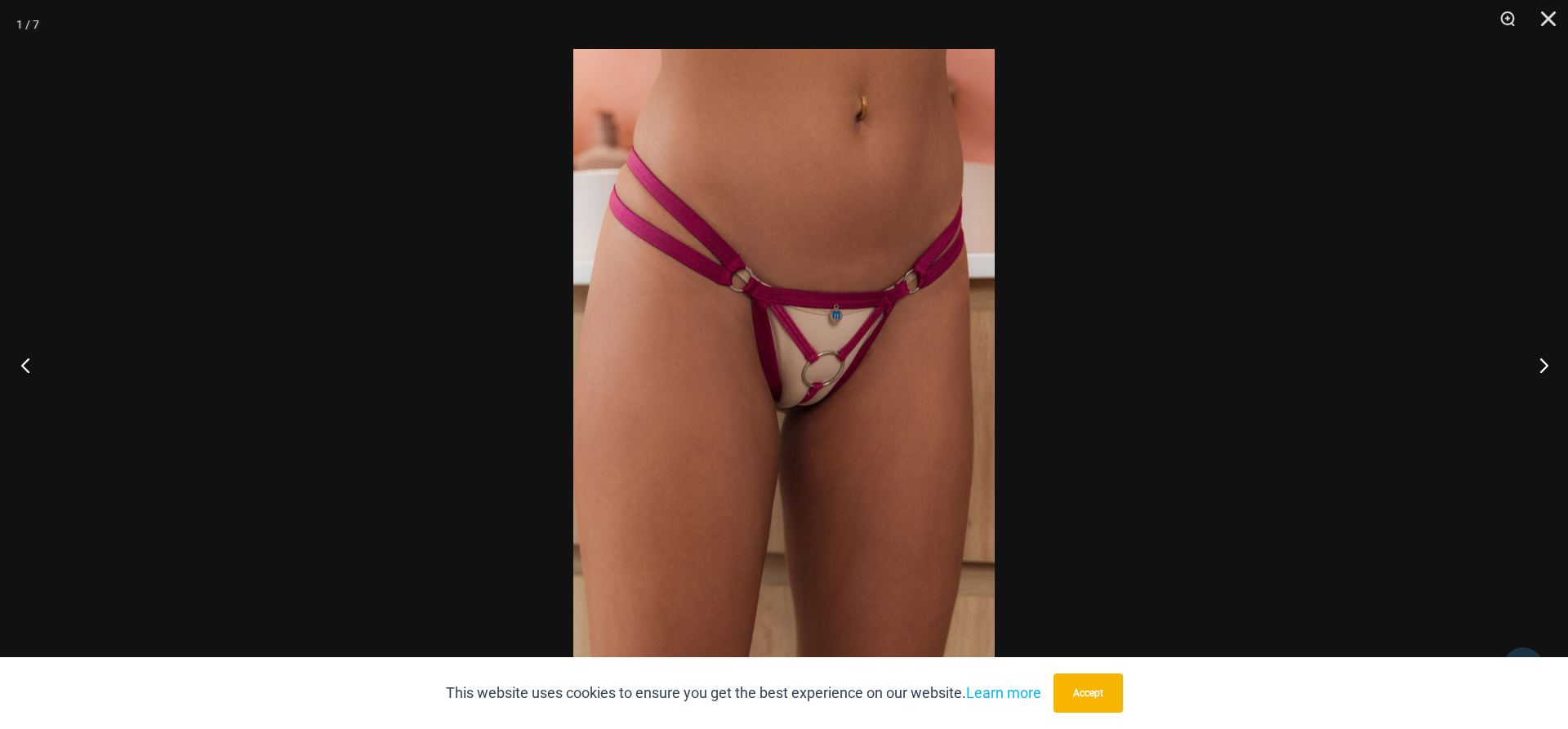
click at [37, 360] on button "Previous" at bounding box center [31, 365] width 61 height 81
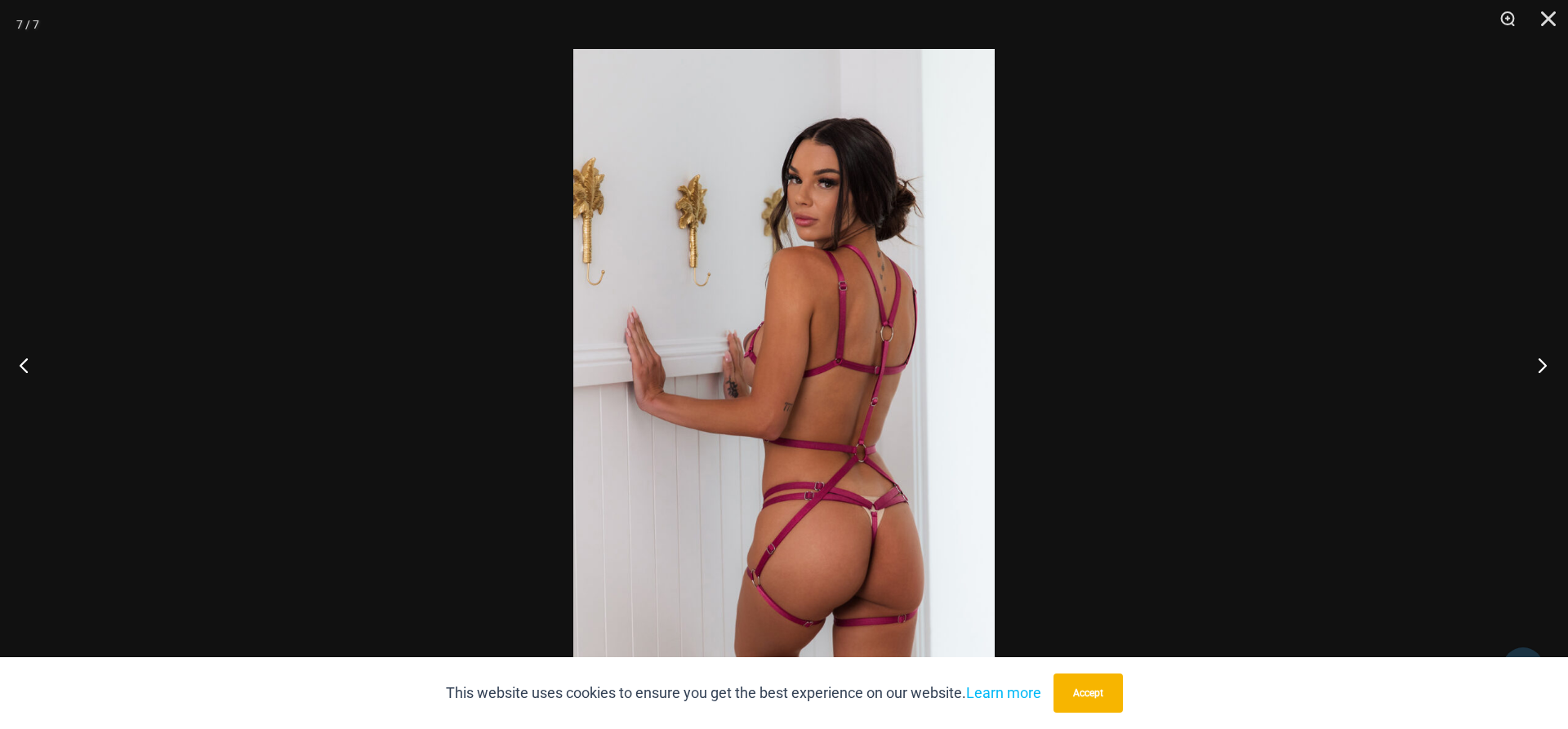
click at [1541, 359] on button "Next" at bounding box center [1537, 365] width 61 height 81
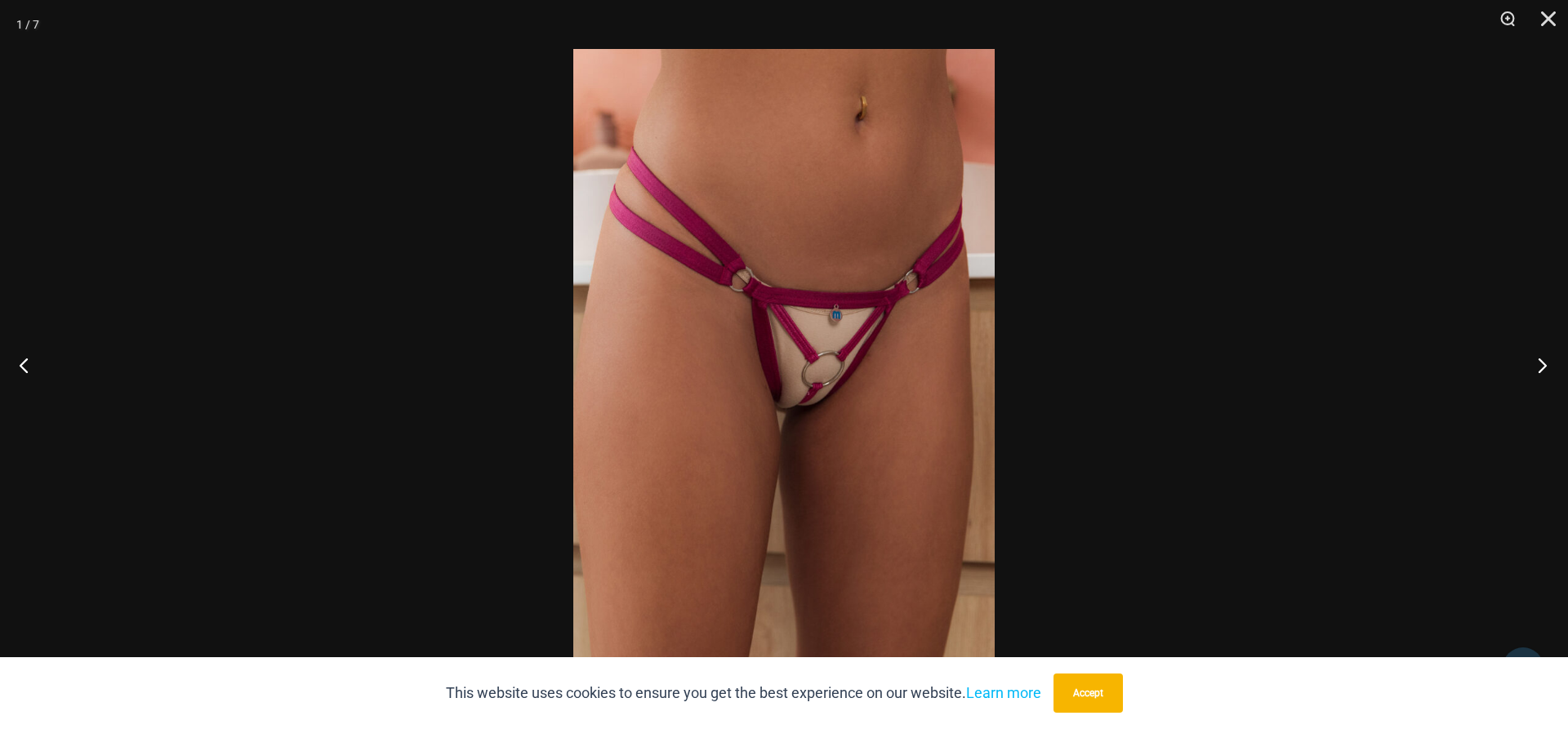
click at [1539, 359] on button "Next" at bounding box center [1537, 365] width 61 height 81
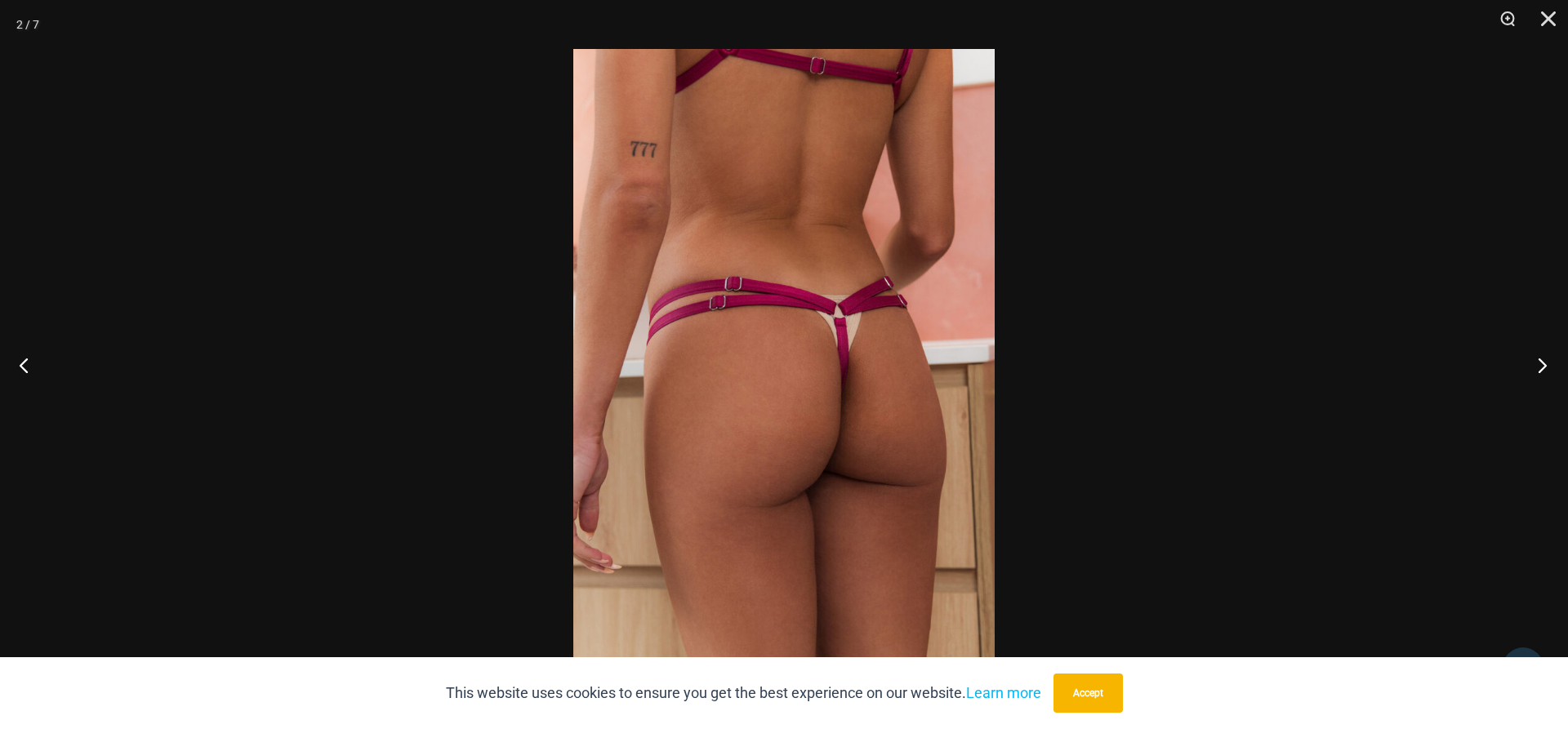
click at [1538, 359] on button "Next" at bounding box center [1537, 365] width 61 height 81
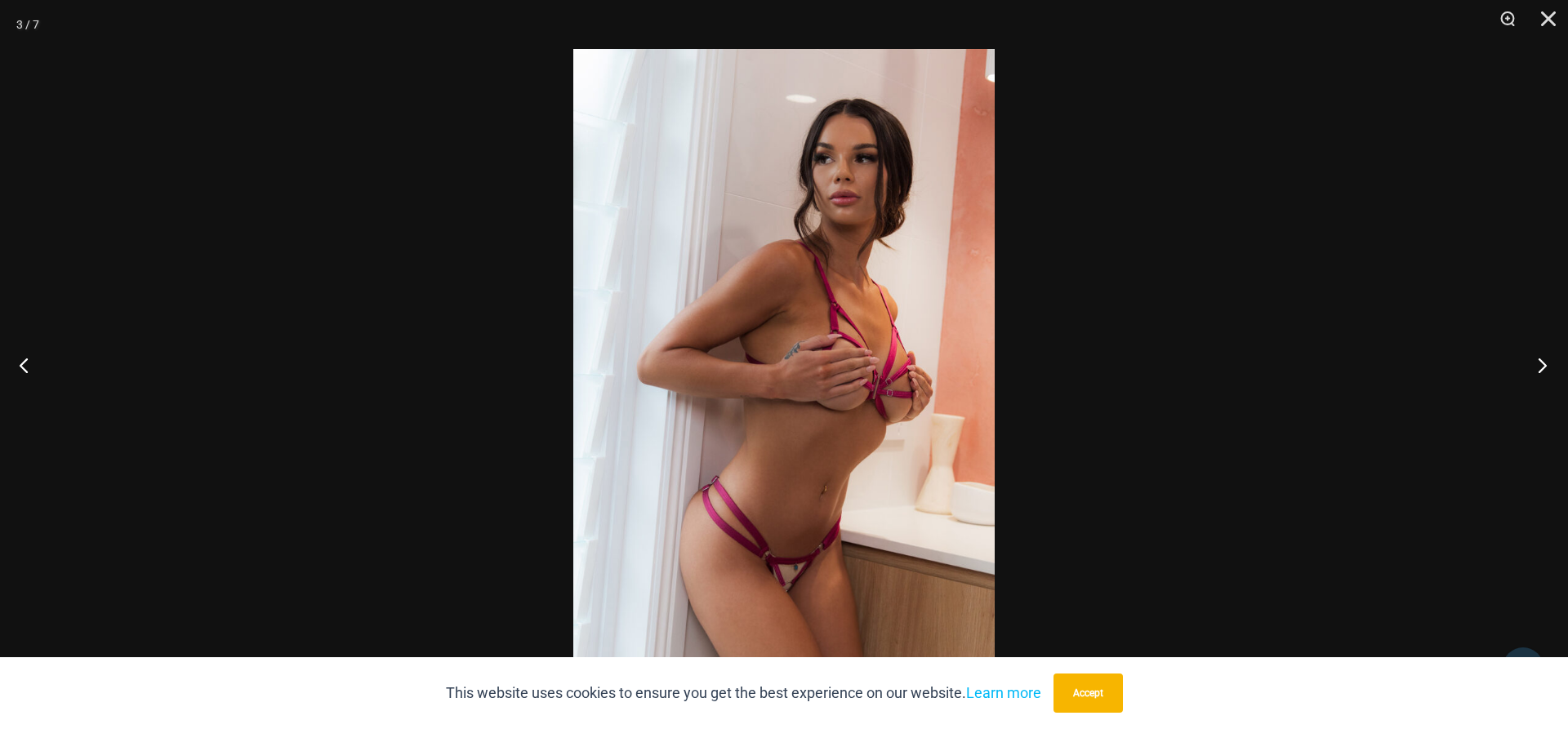
click at [1538, 359] on button "Next" at bounding box center [1537, 365] width 61 height 81
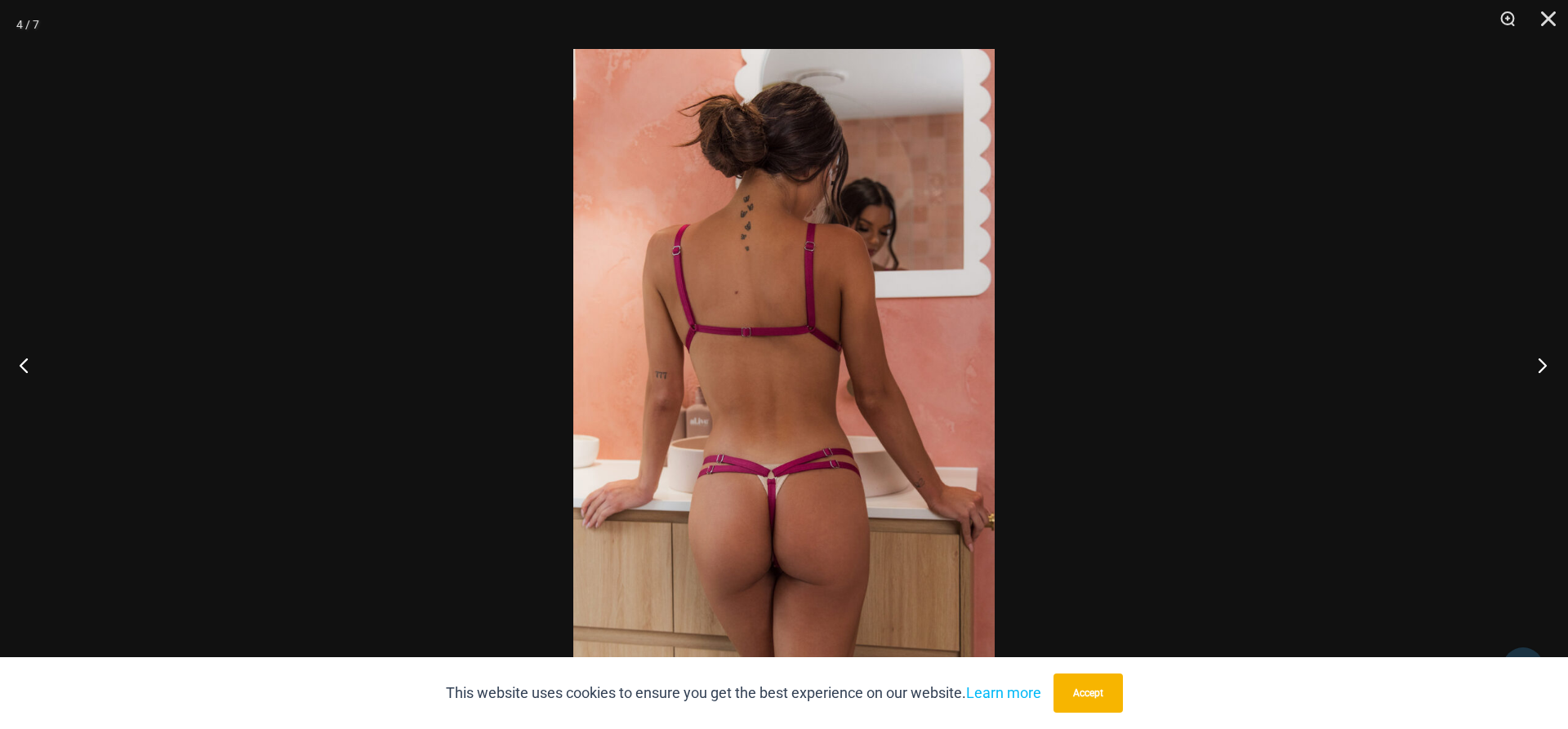
click at [1538, 359] on button "Next" at bounding box center [1537, 365] width 61 height 81
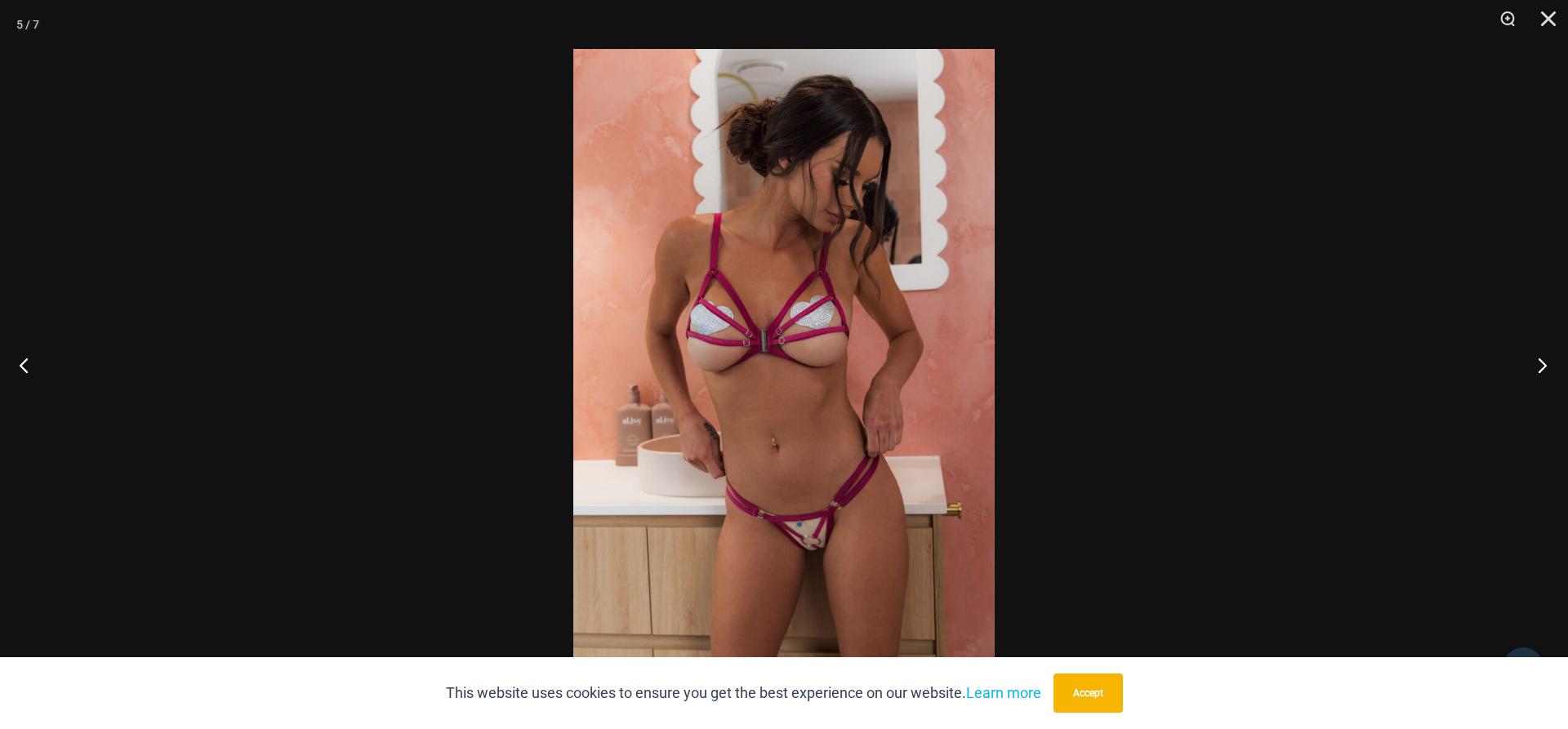
click at [1538, 359] on button "Next" at bounding box center [1537, 365] width 61 height 81
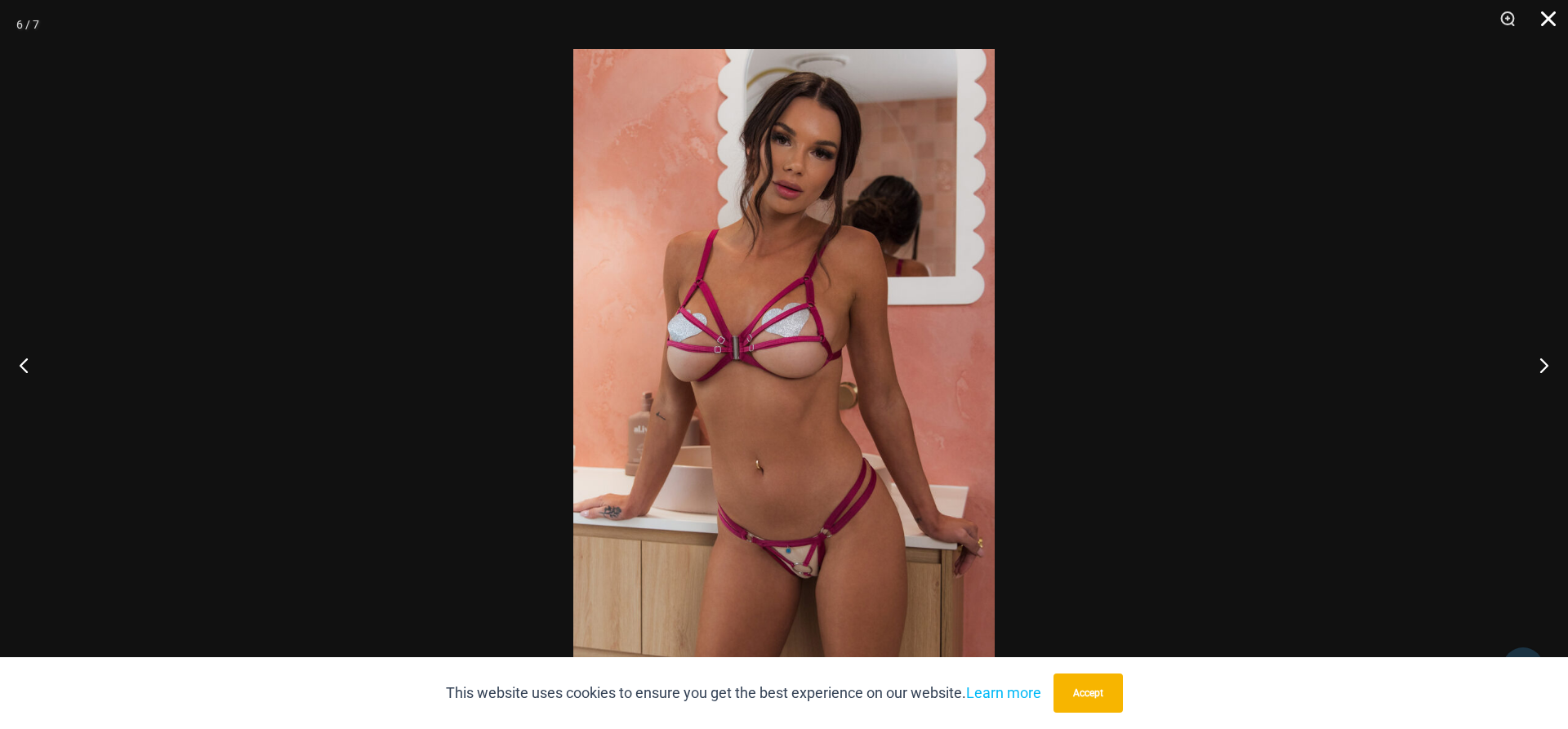
click at [1546, 27] on button "Close" at bounding box center [1543, 24] width 41 height 49
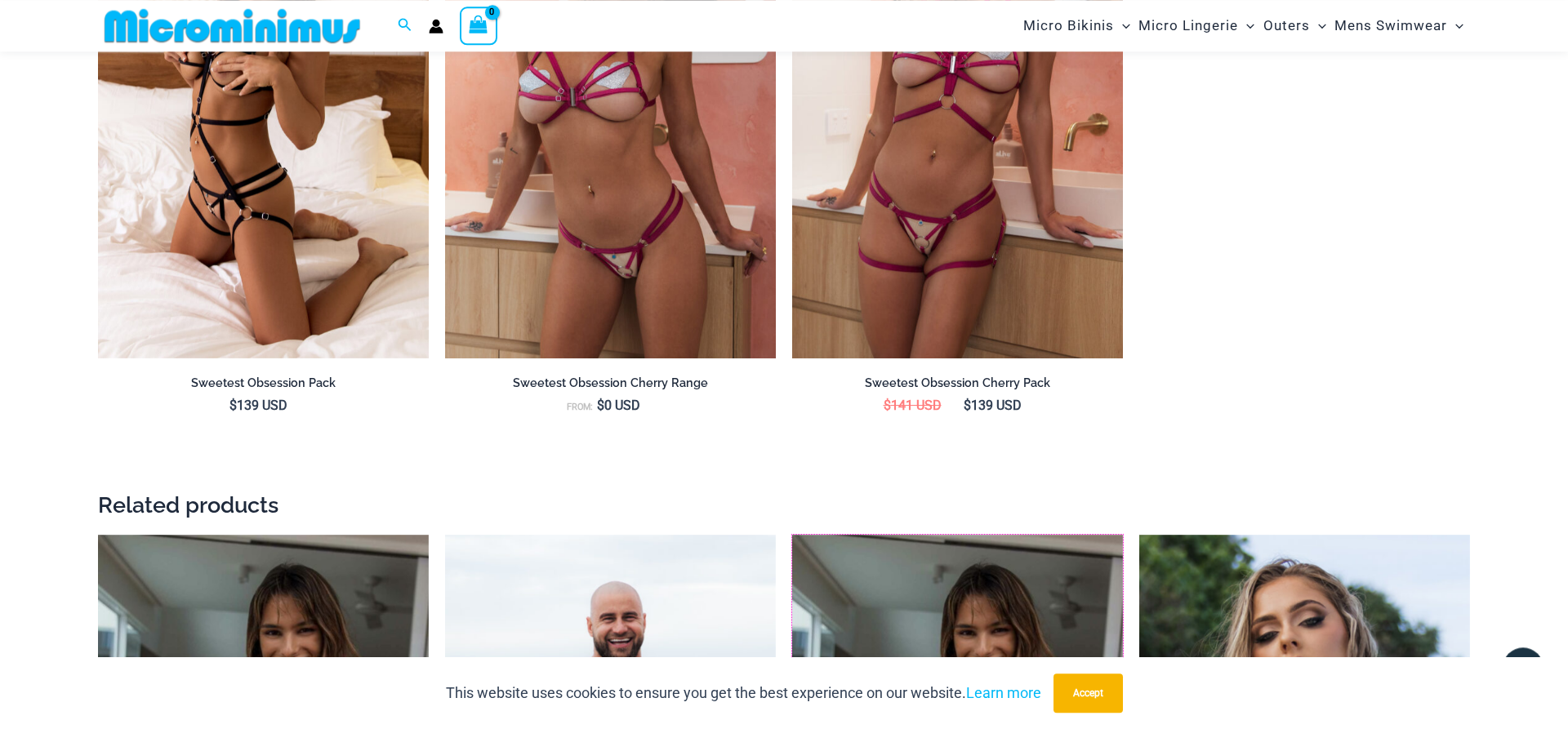
scroll to position [1737, 0]
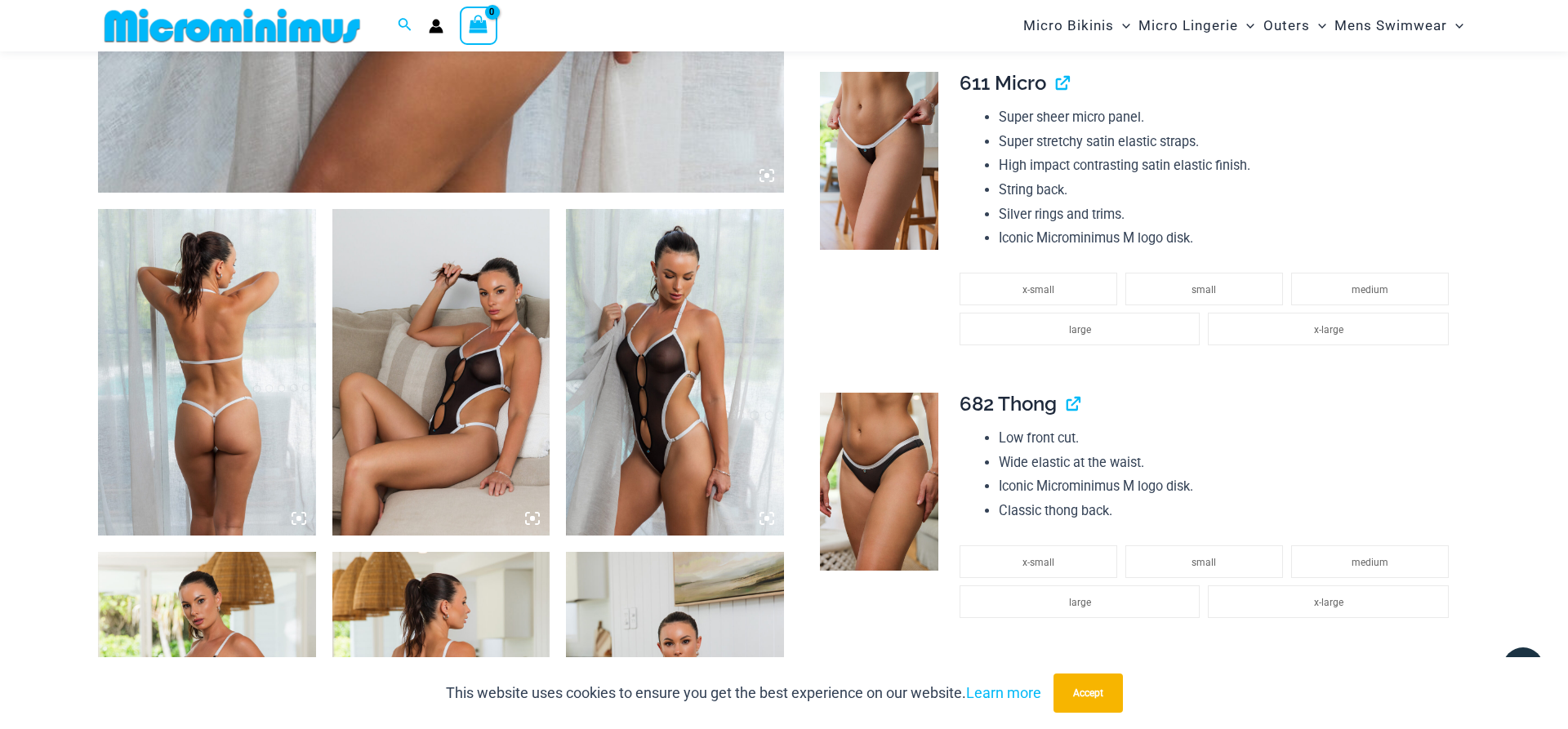
scroll to position [402, 0]
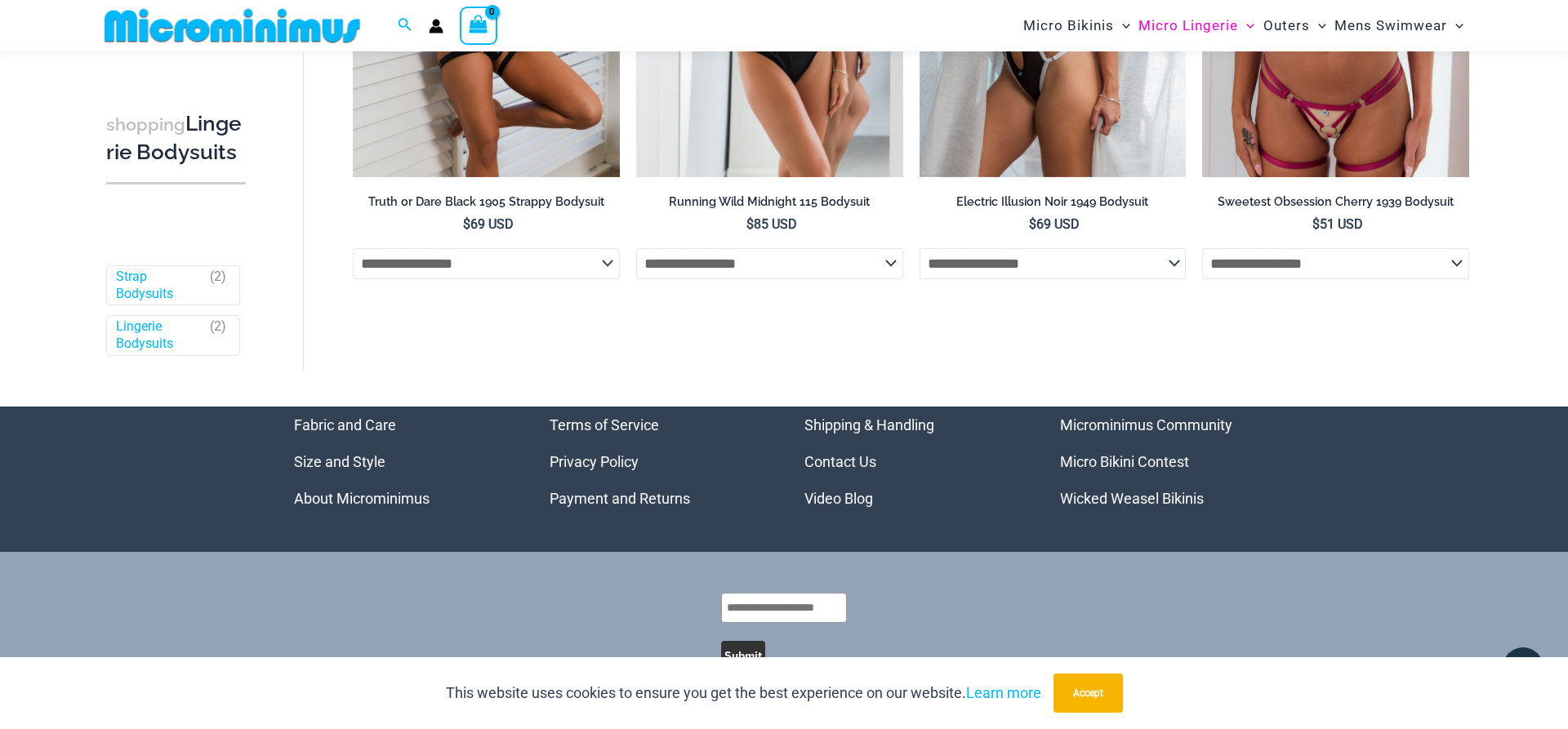
scroll to position [238, 0]
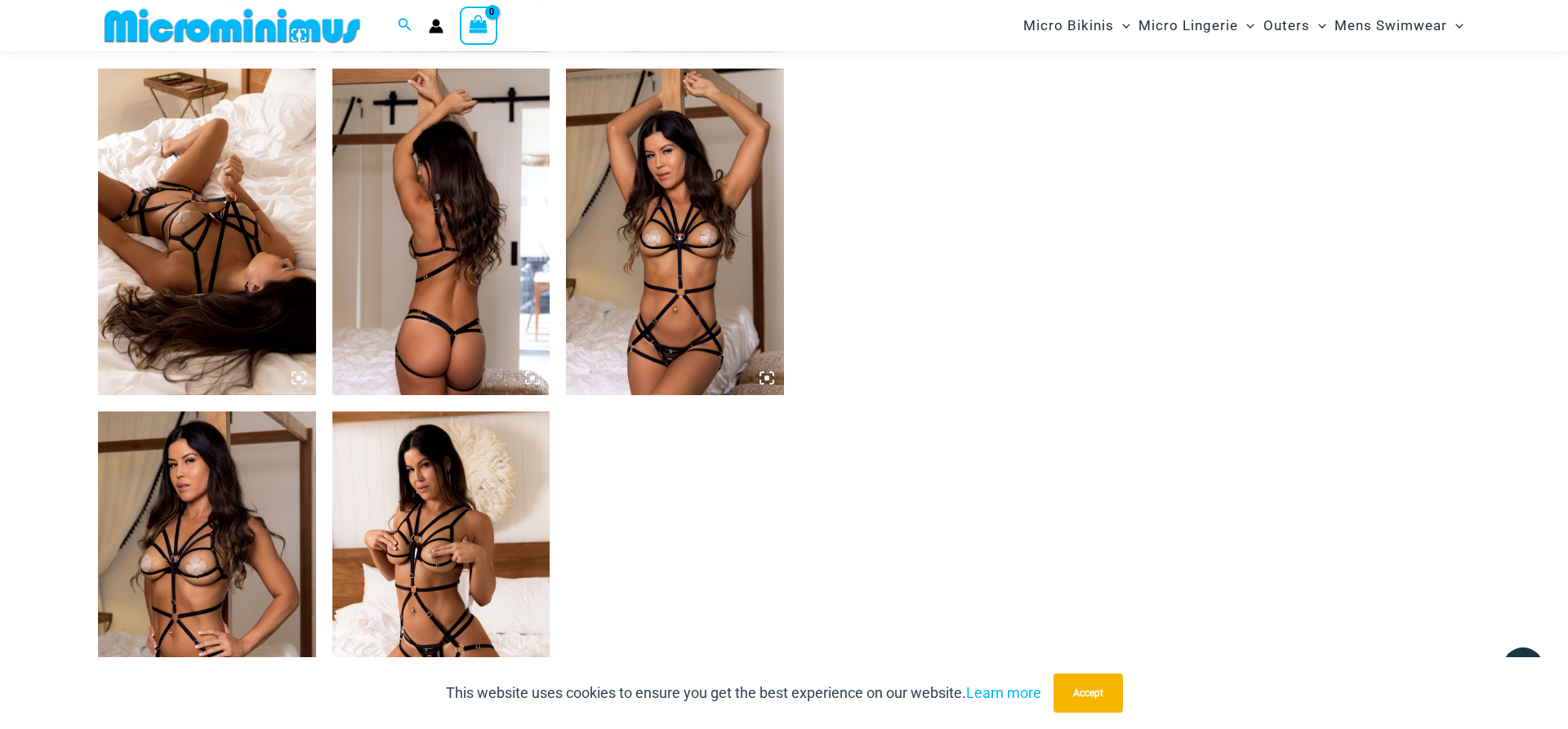
scroll to position [1569, 0]
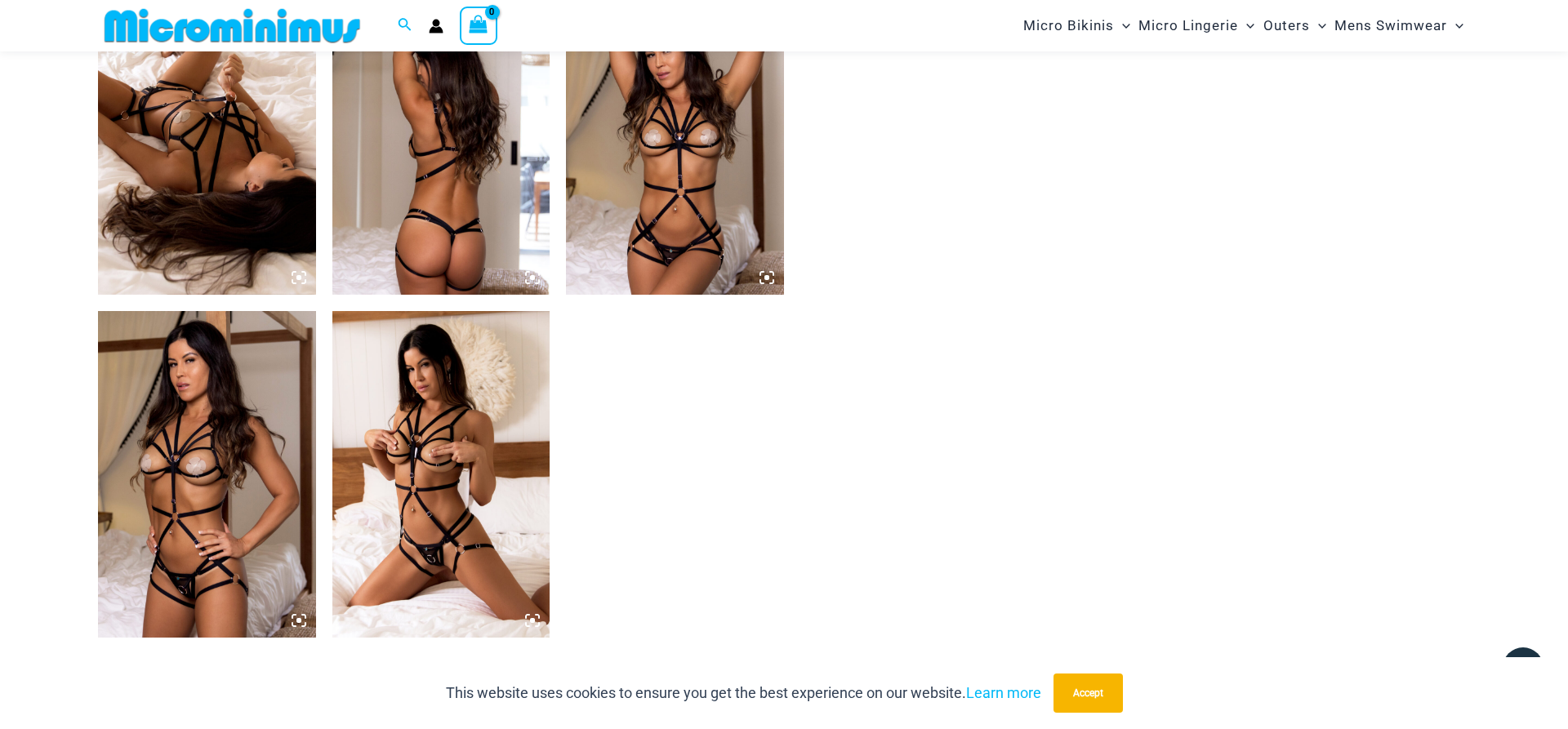
click at [436, 476] on img at bounding box center [441, 474] width 218 height 327
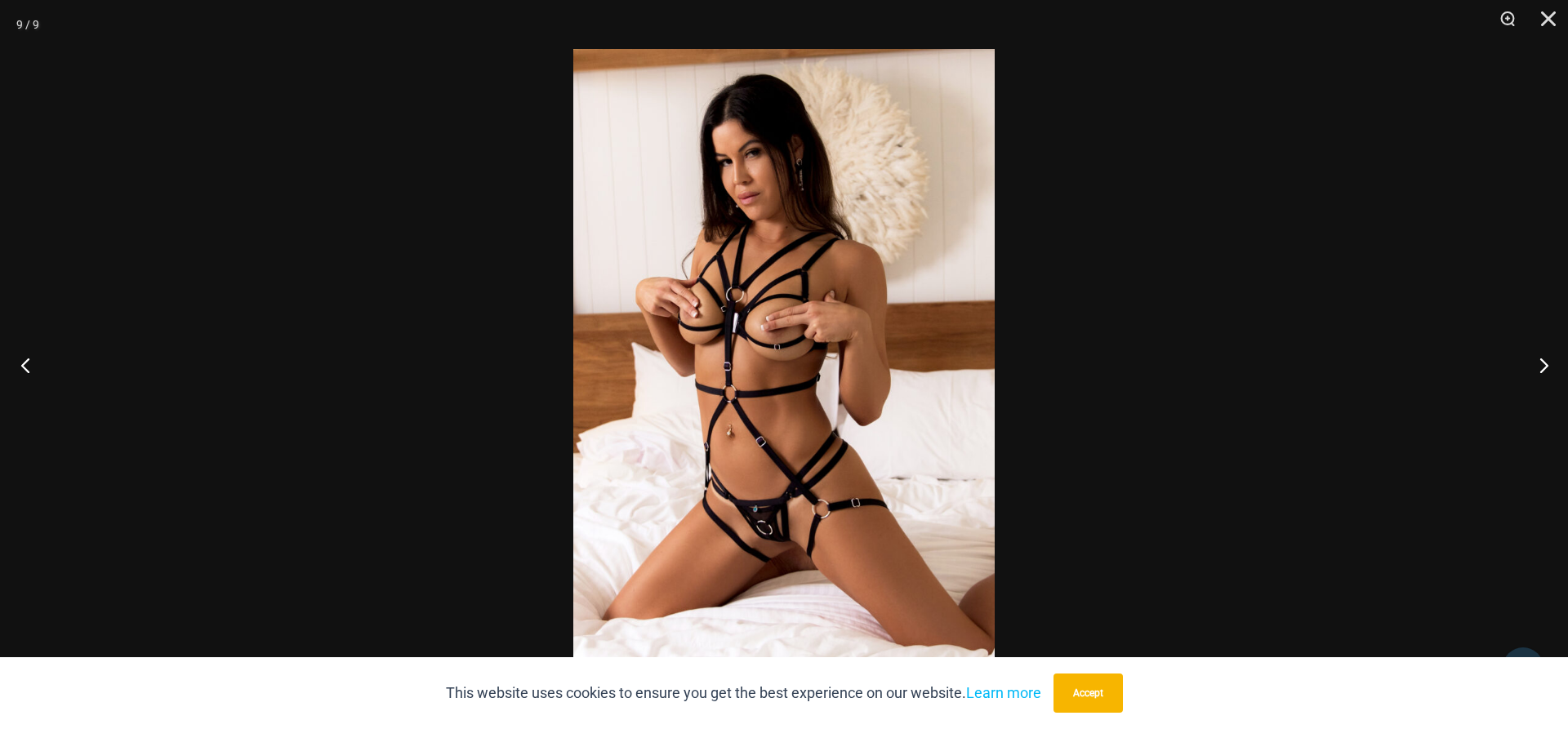
click at [22, 365] on button "Previous" at bounding box center [31, 365] width 61 height 81
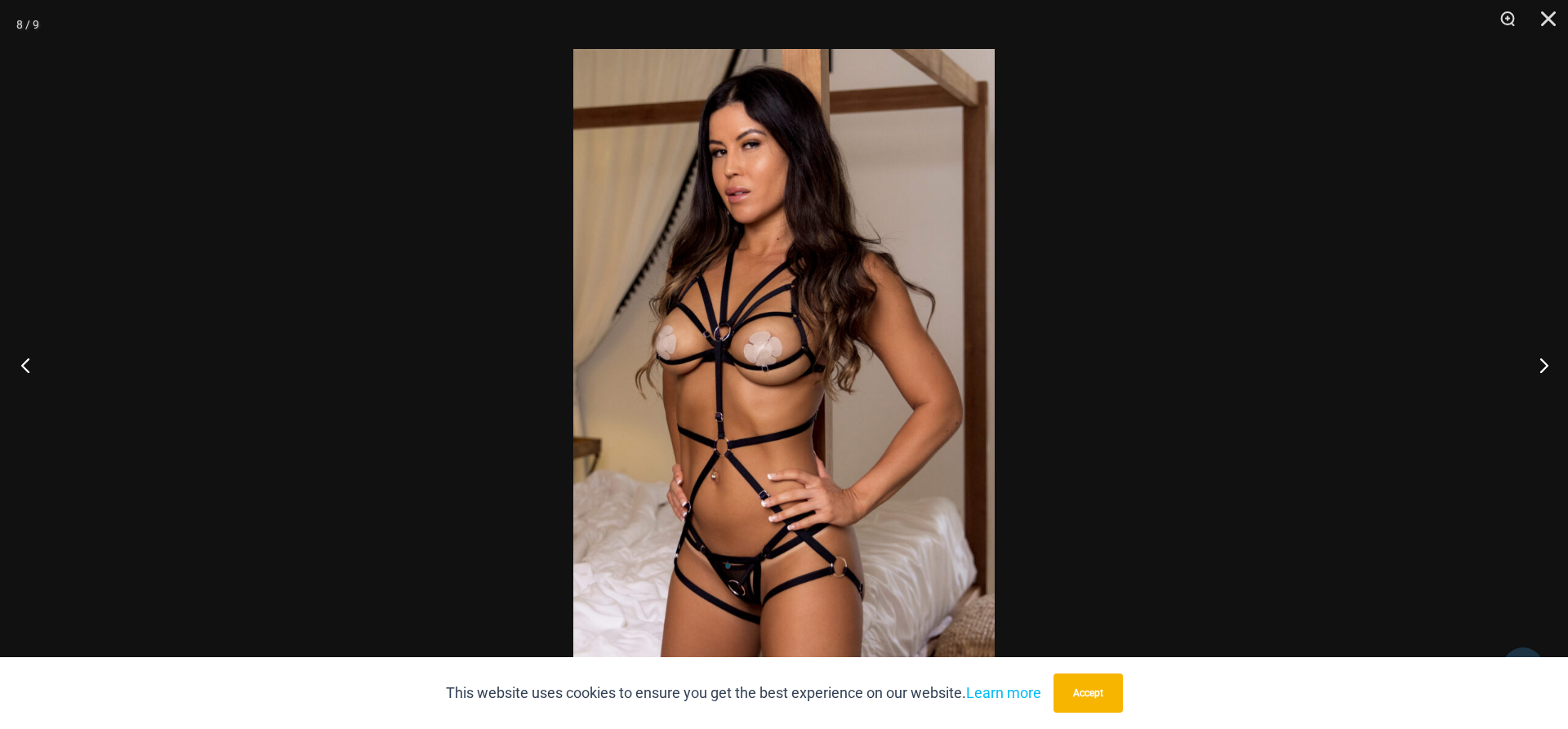
click at [23, 363] on button "Previous" at bounding box center [31, 365] width 61 height 81
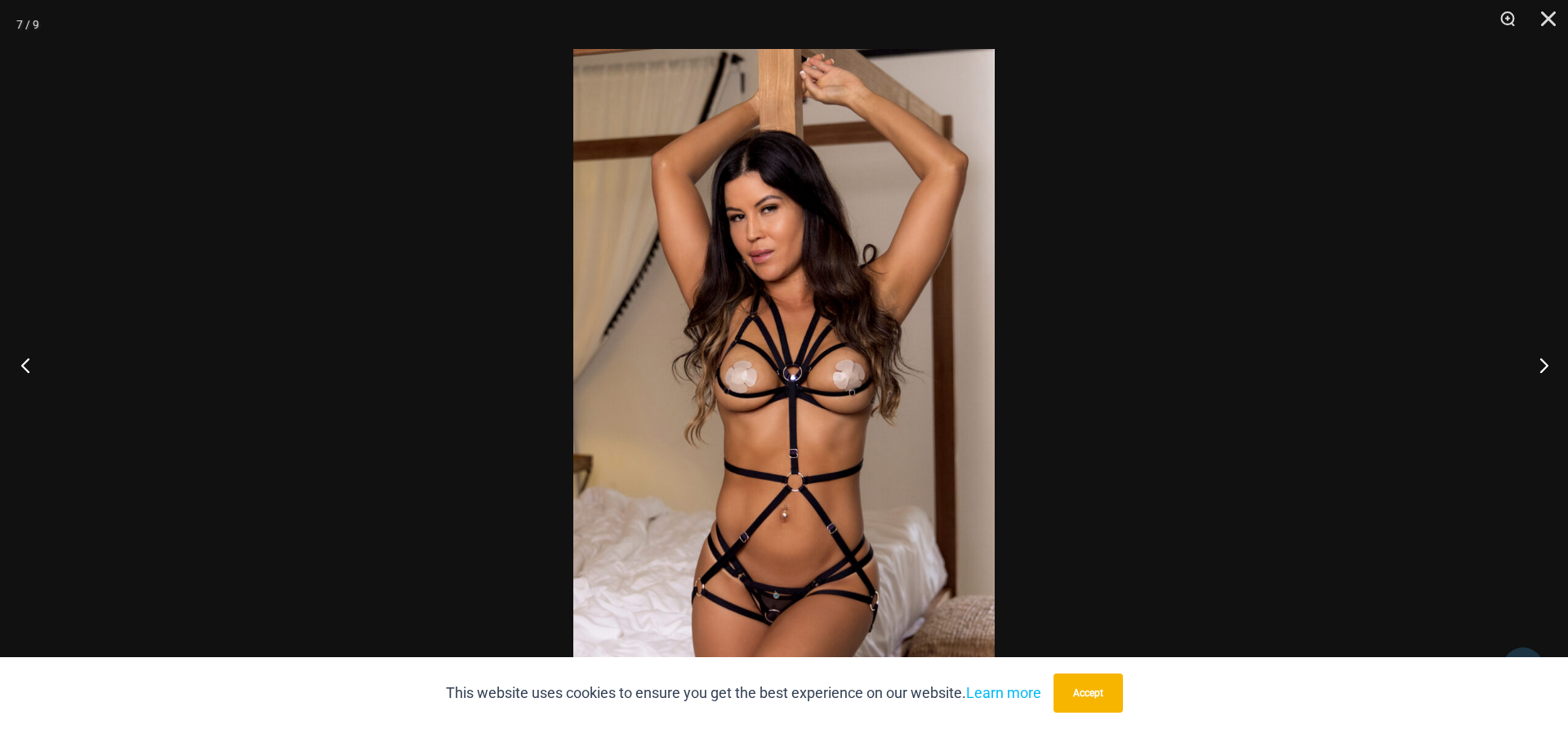
click at [24, 361] on button "Previous" at bounding box center [31, 365] width 61 height 81
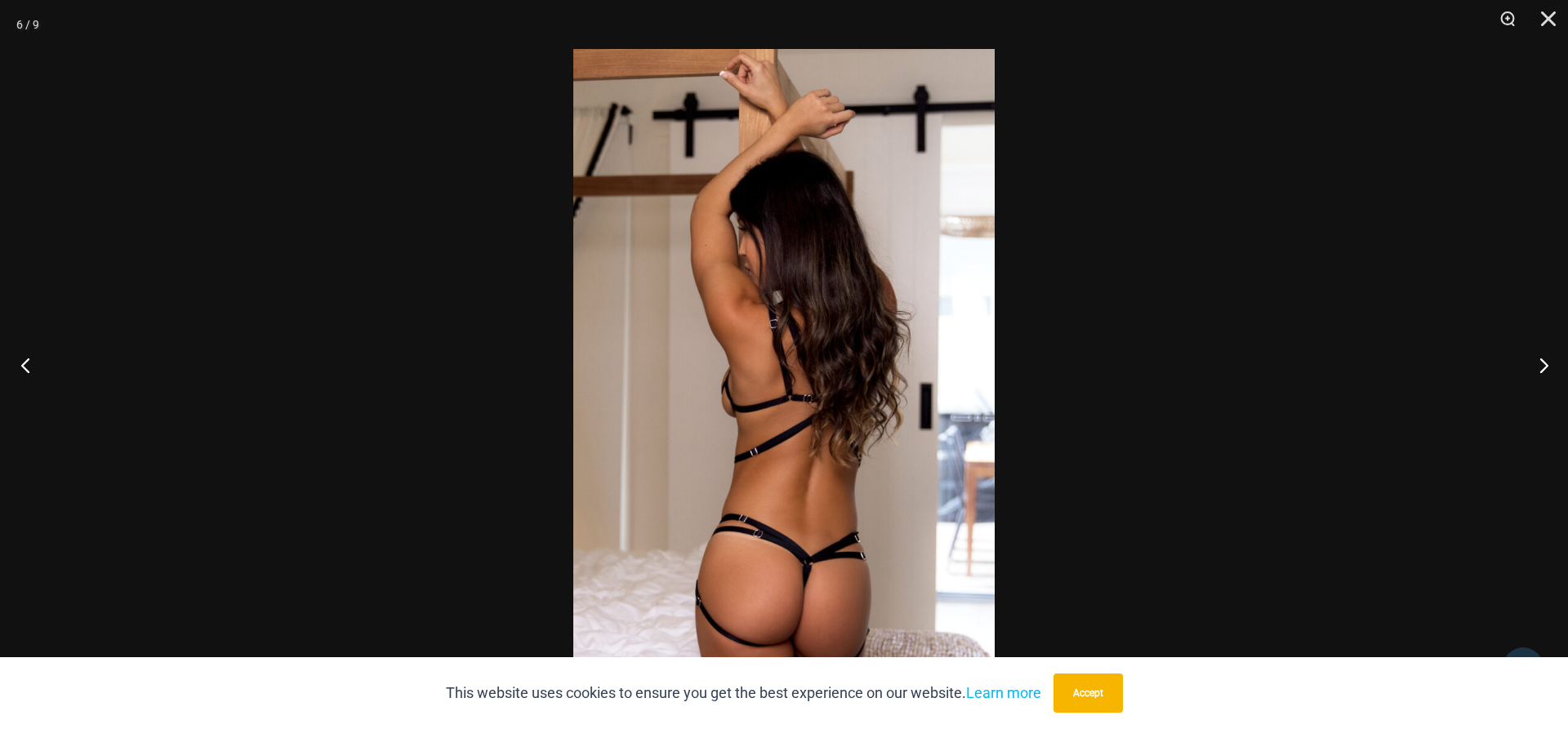
click at [24, 361] on button "Previous" at bounding box center [31, 365] width 61 height 81
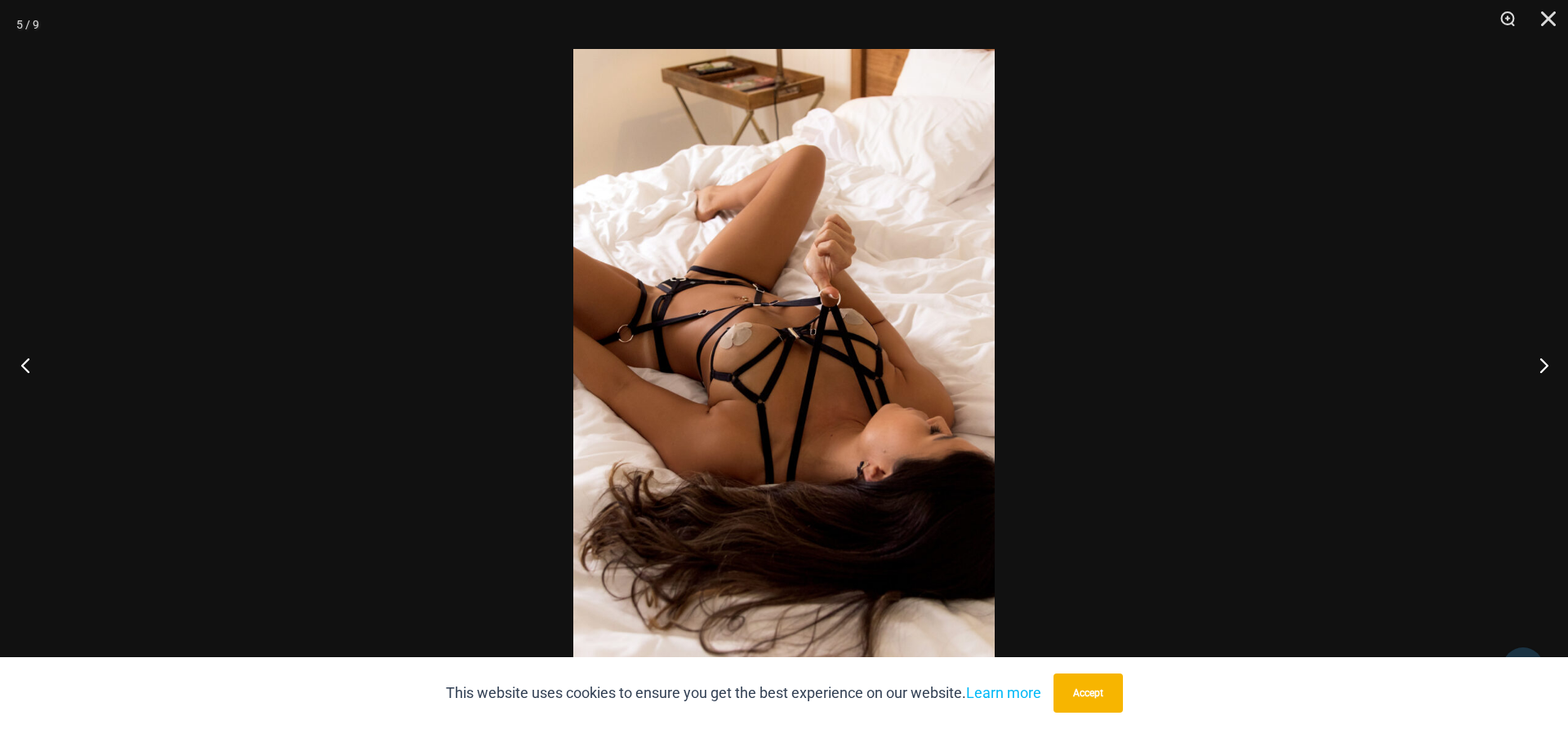
click at [26, 358] on button "Previous" at bounding box center [31, 365] width 61 height 81
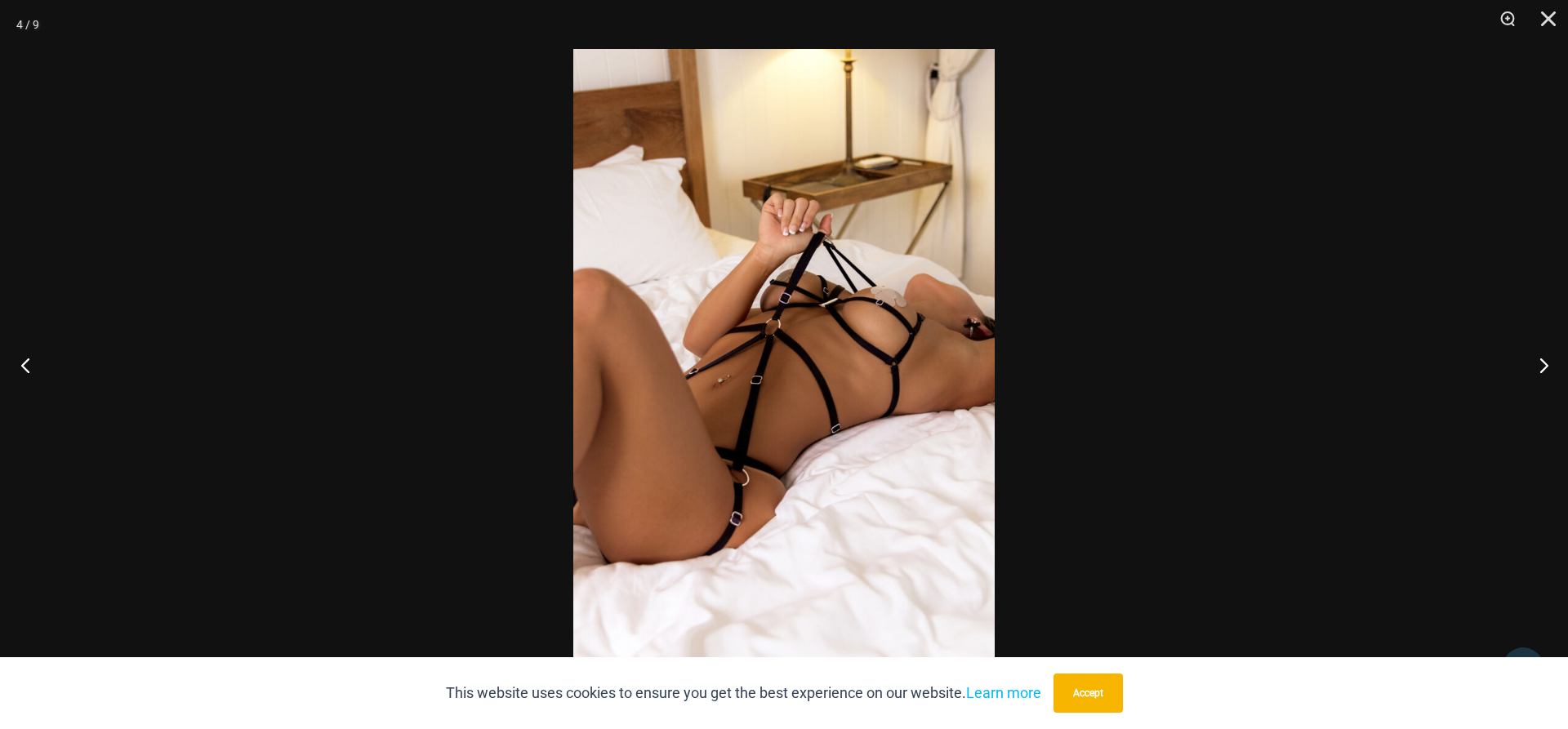
click at [26, 356] on button "Previous" at bounding box center [31, 365] width 61 height 81
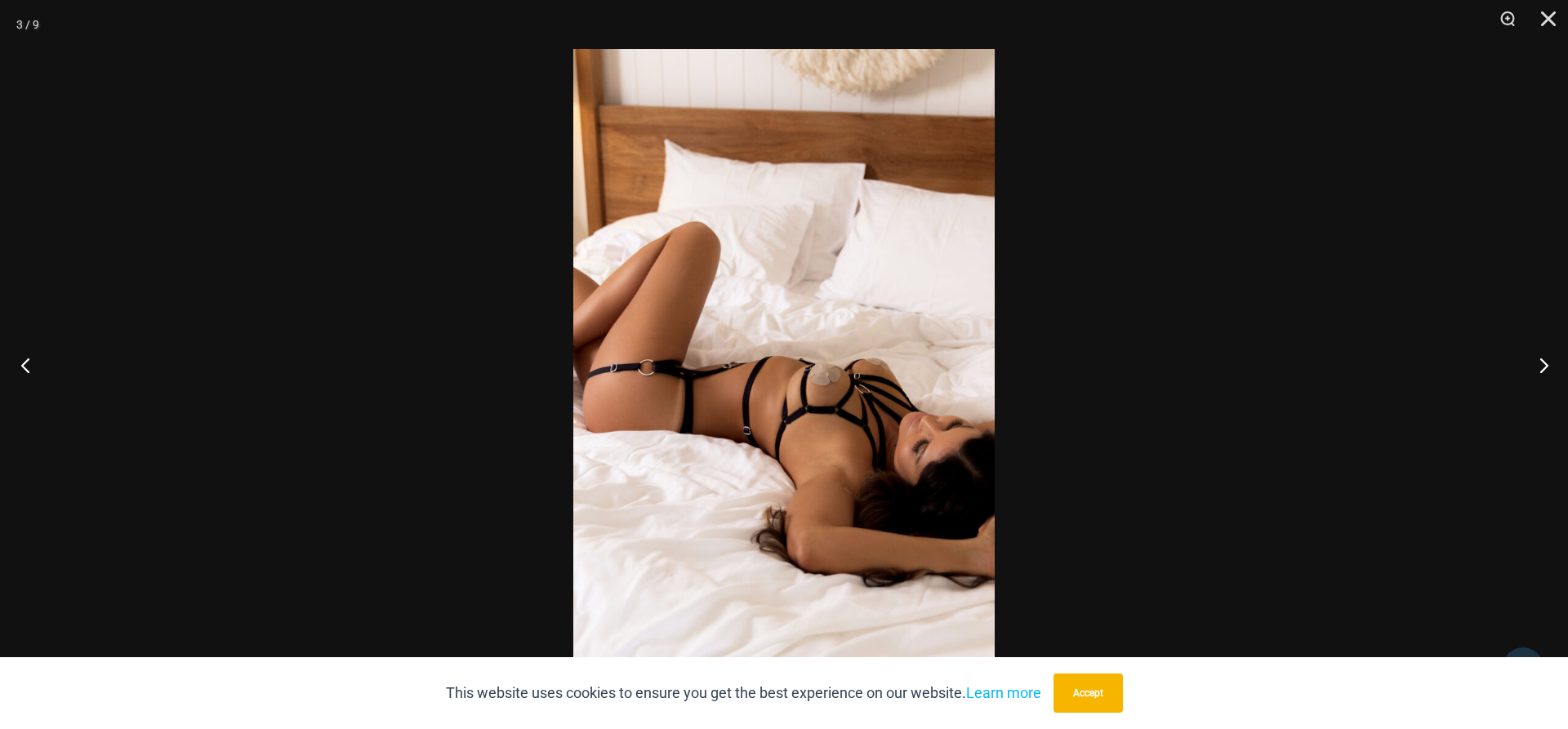
click at [27, 352] on button "Previous" at bounding box center [31, 365] width 61 height 81
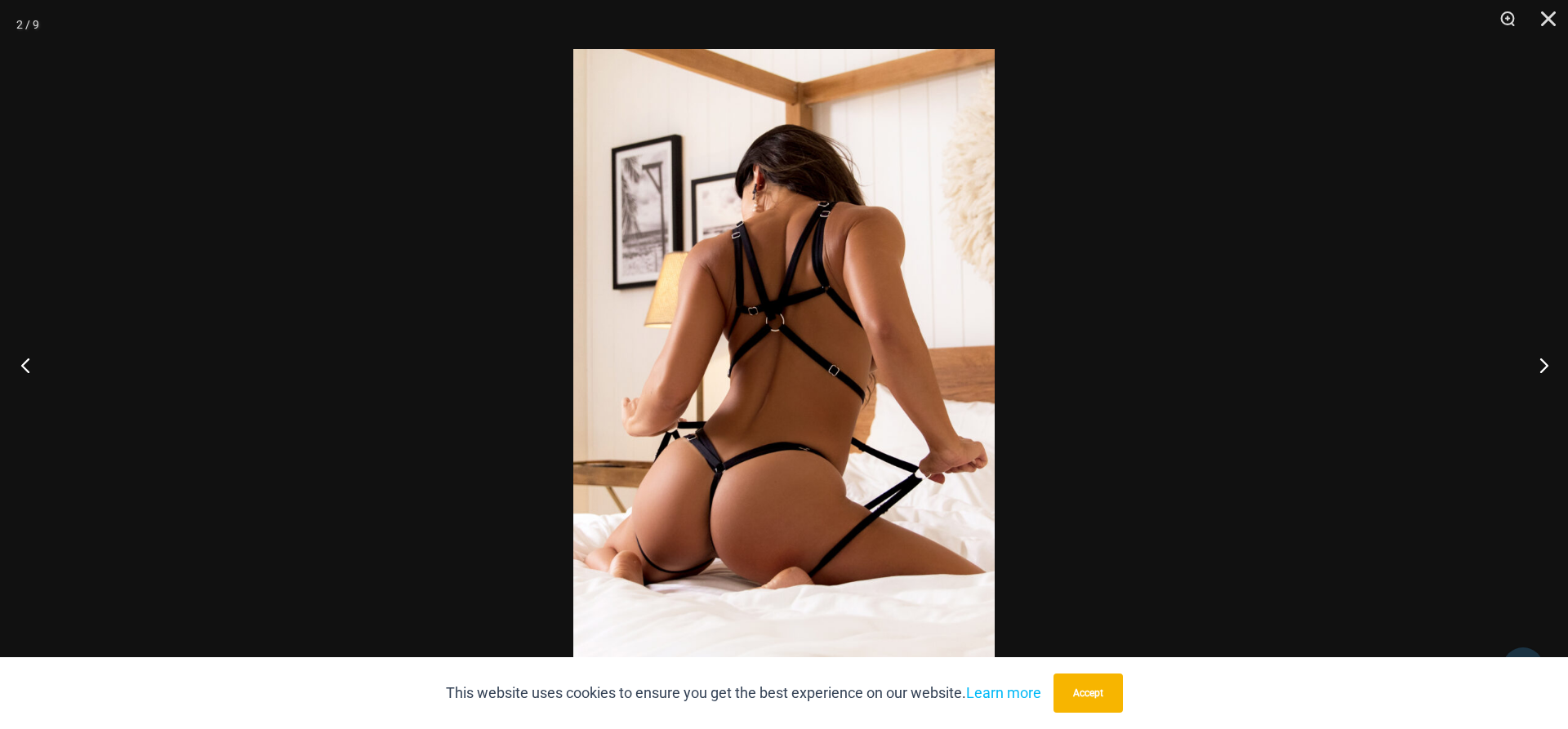
click at [29, 350] on button "Previous" at bounding box center [31, 365] width 61 height 81
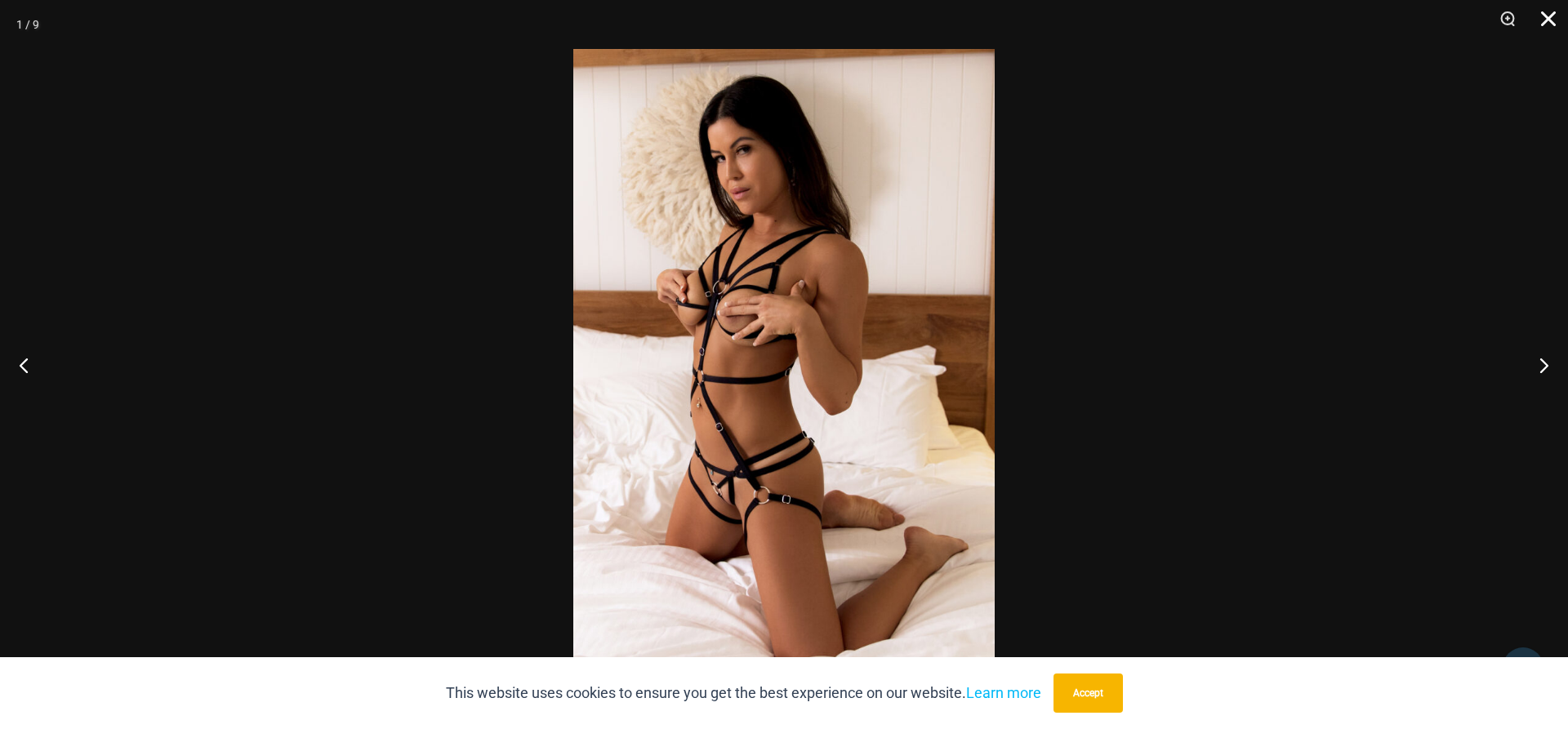
click at [1539, 23] on button "Close" at bounding box center [1543, 24] width 41 height 49
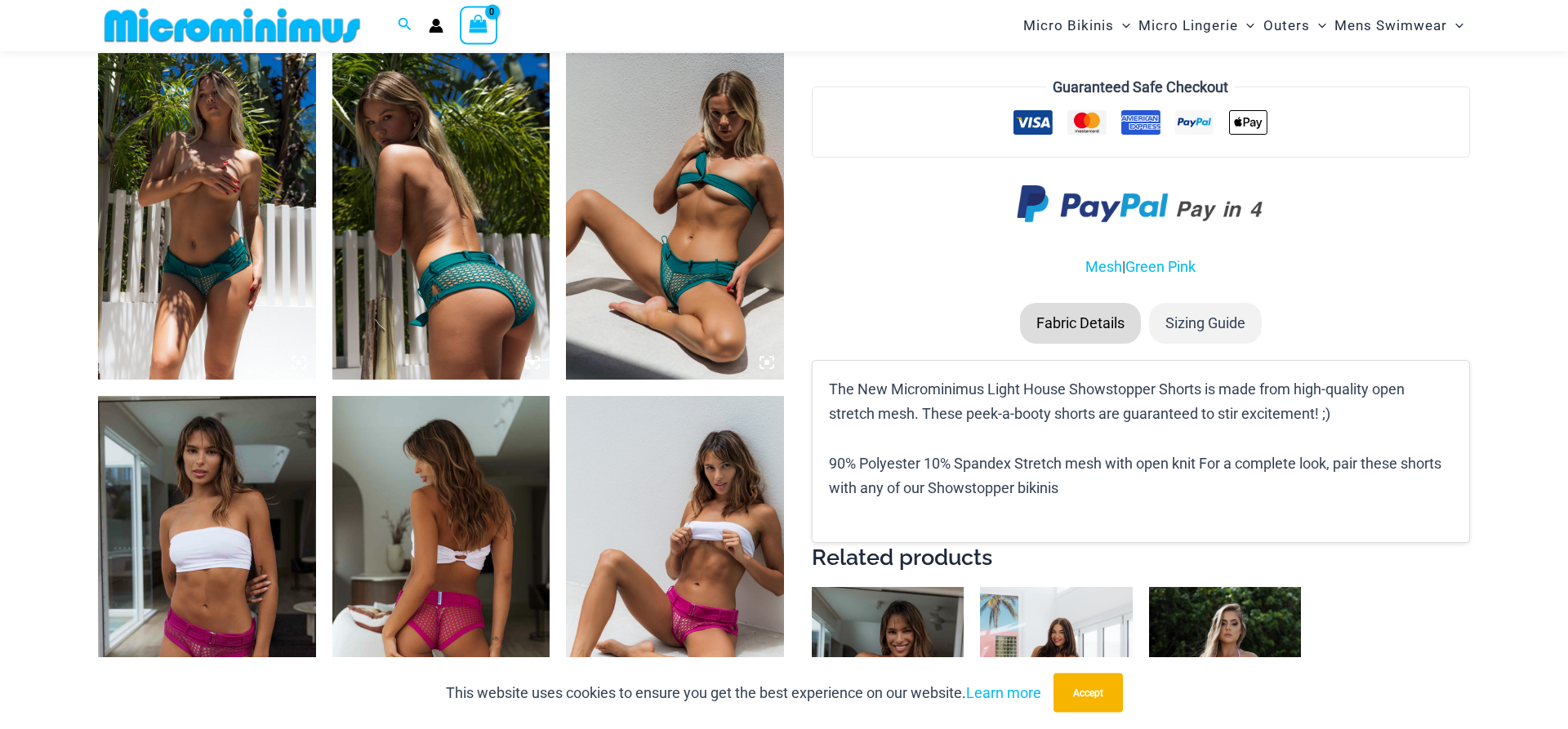
scroll to position [1238, 0]
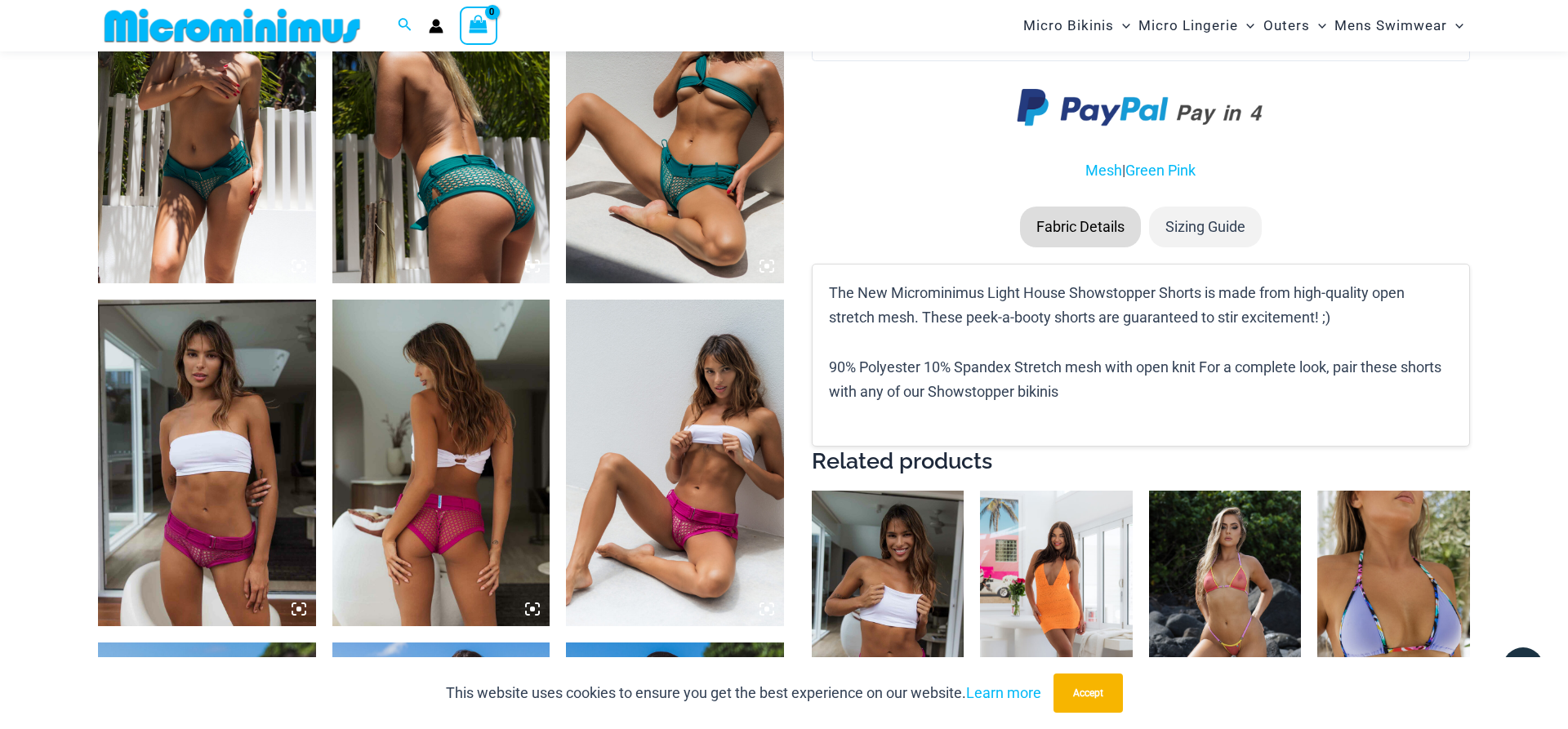
click at [457, 457] on img at bounding box center [441, 463] width 218 height 327
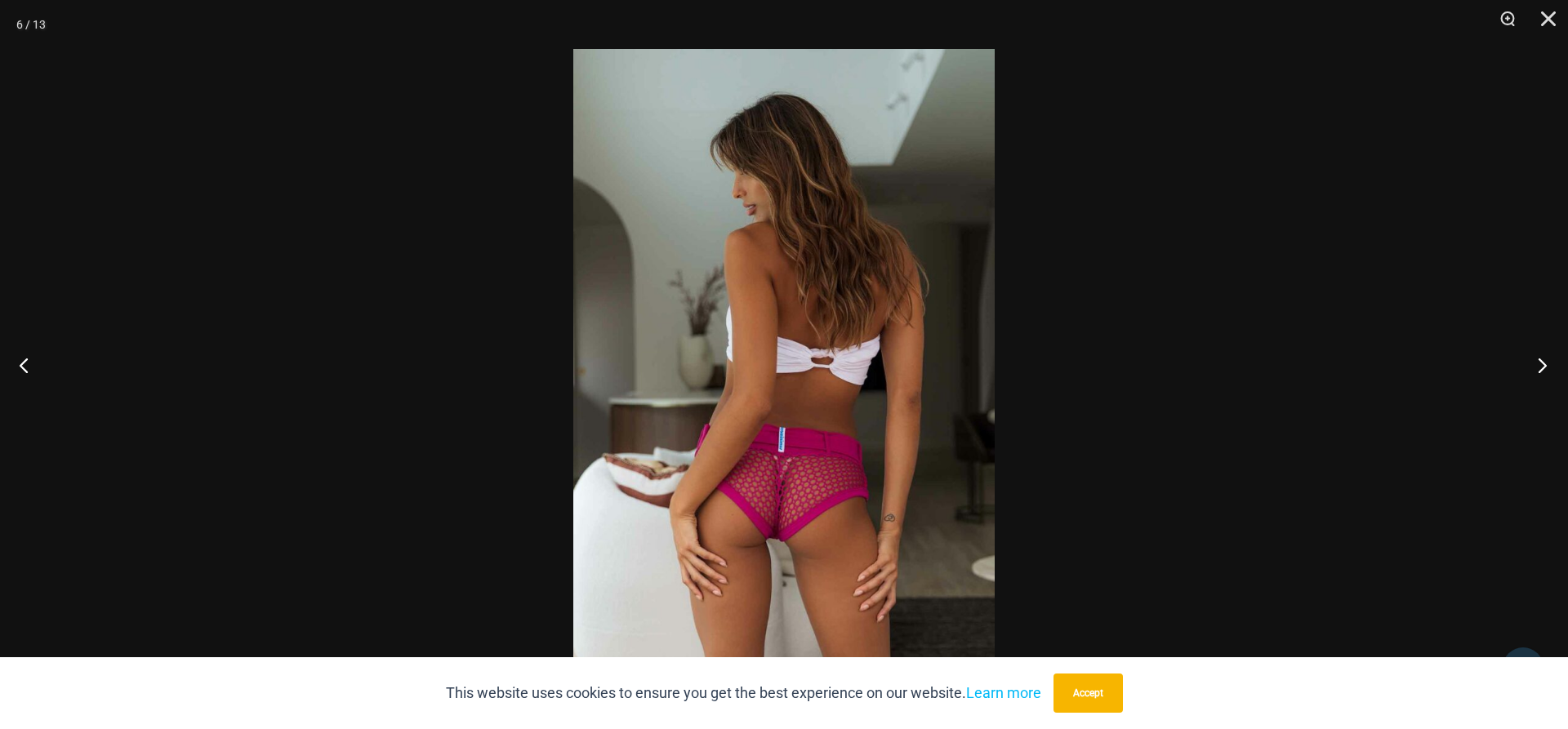
click at [1545, 359] on button "Next" at bounding box center [1537, 365] width 61 height 81
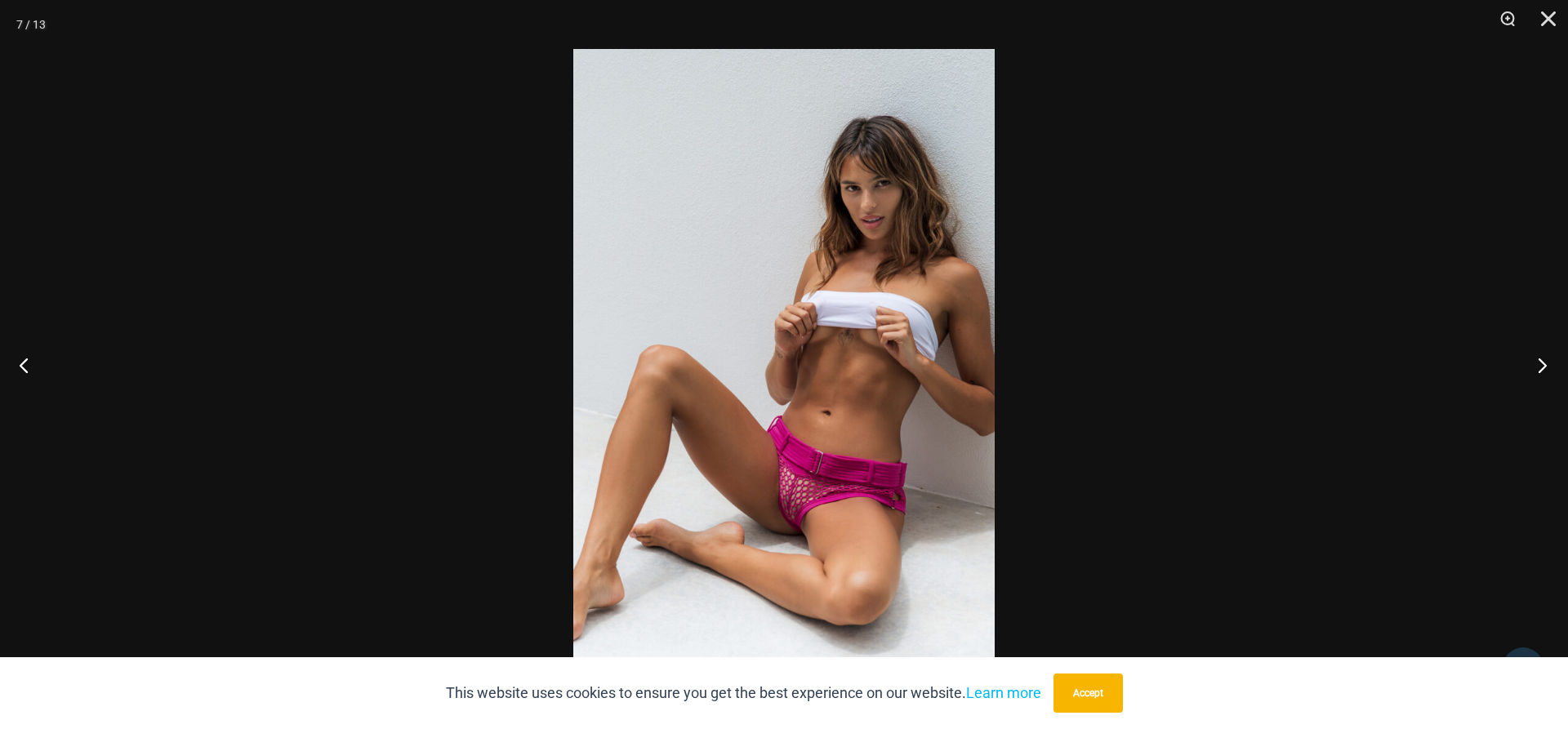
click at [1545, 359] on button "Next" at bounding box center [1537, 365] width 61 height 81
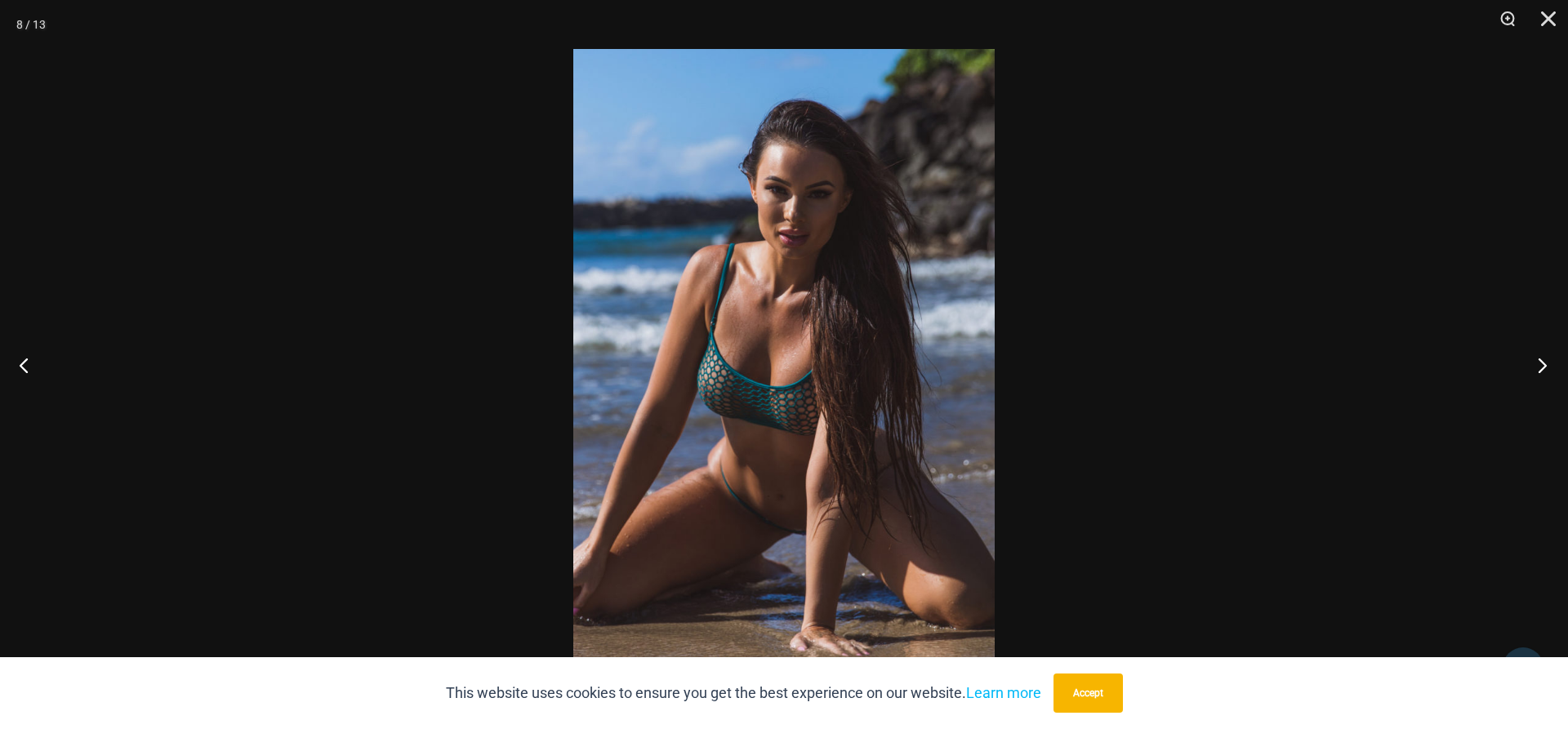
click at [1545, 359] on button "Next" at bounding box center [1537, 365] width 61 height 81
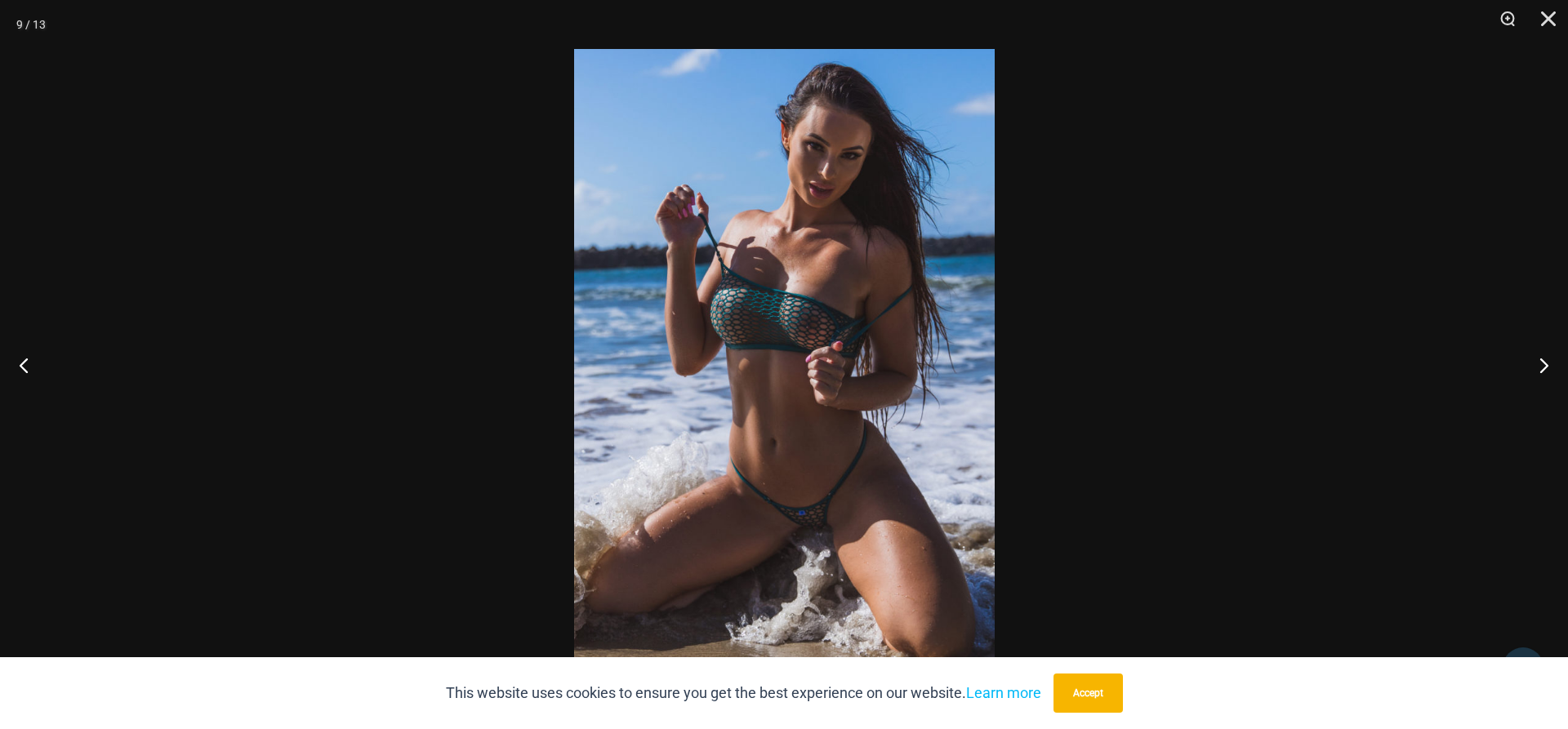
click at [809, 524] on img at bounding box center [784, 364] width 421 height 632
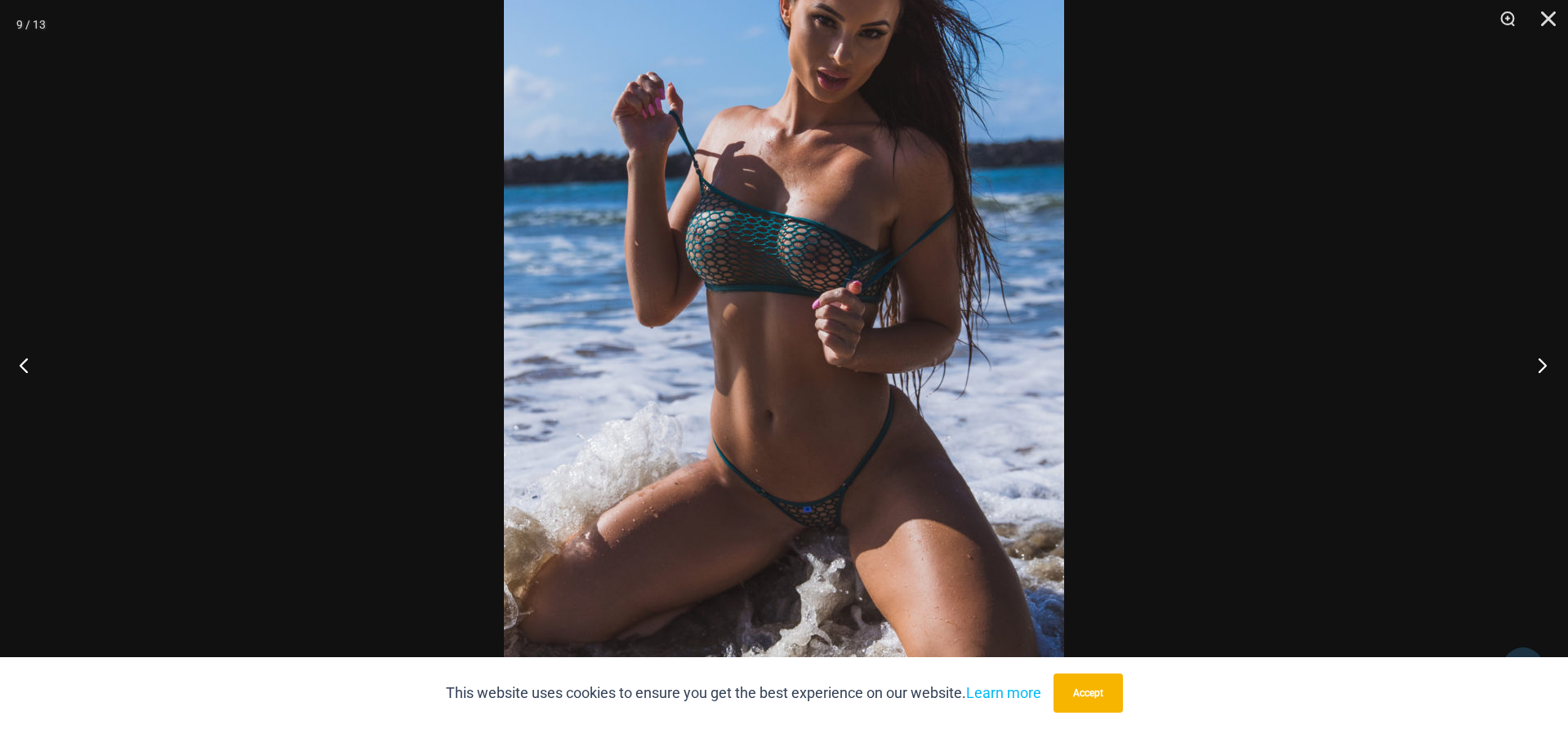
click at [1546, 364] on button "Next" at bounding box center [1537, 365] width 61 height 81
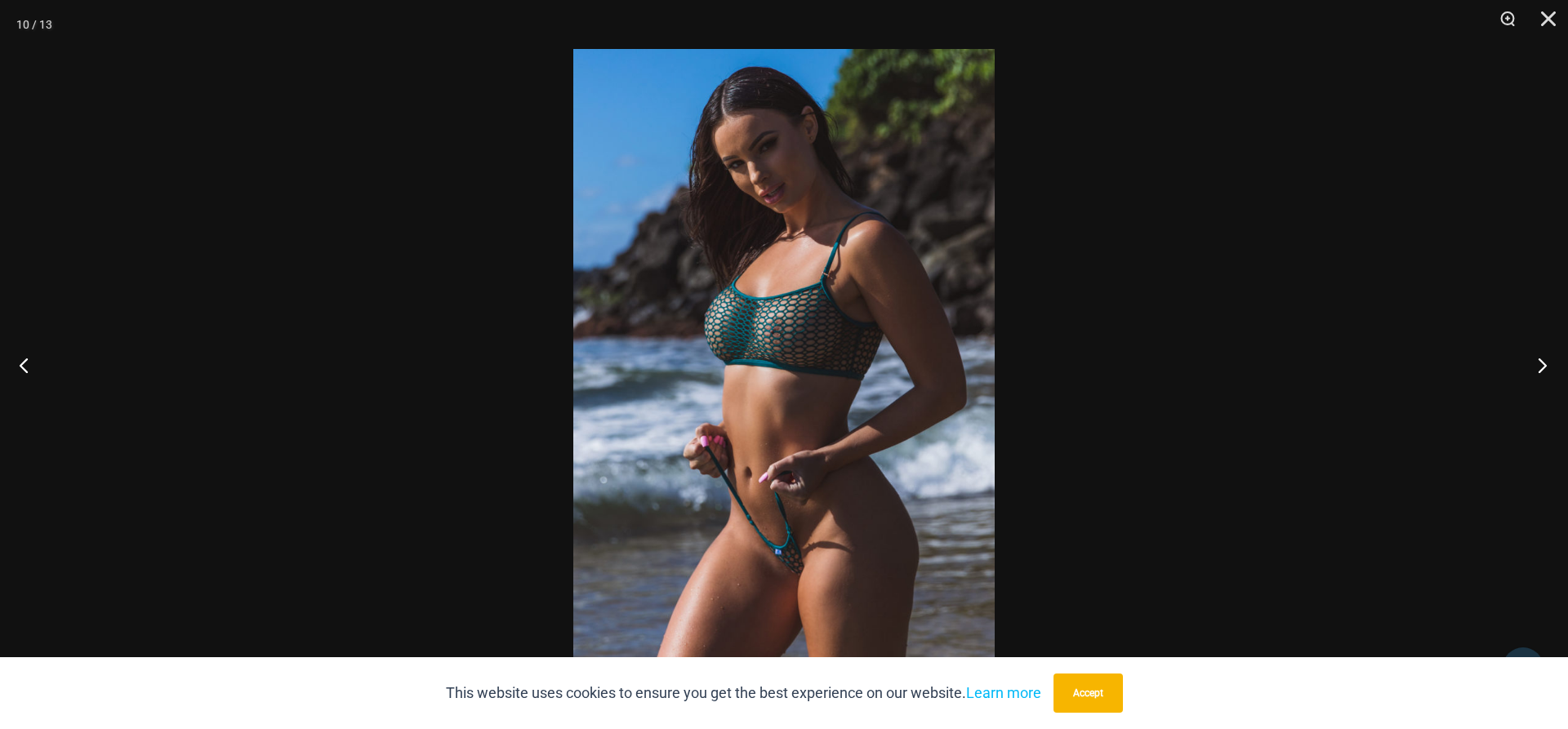
click at [1546, 364] on button "Next" at bounding box center [1537, 365] width 61 height 81
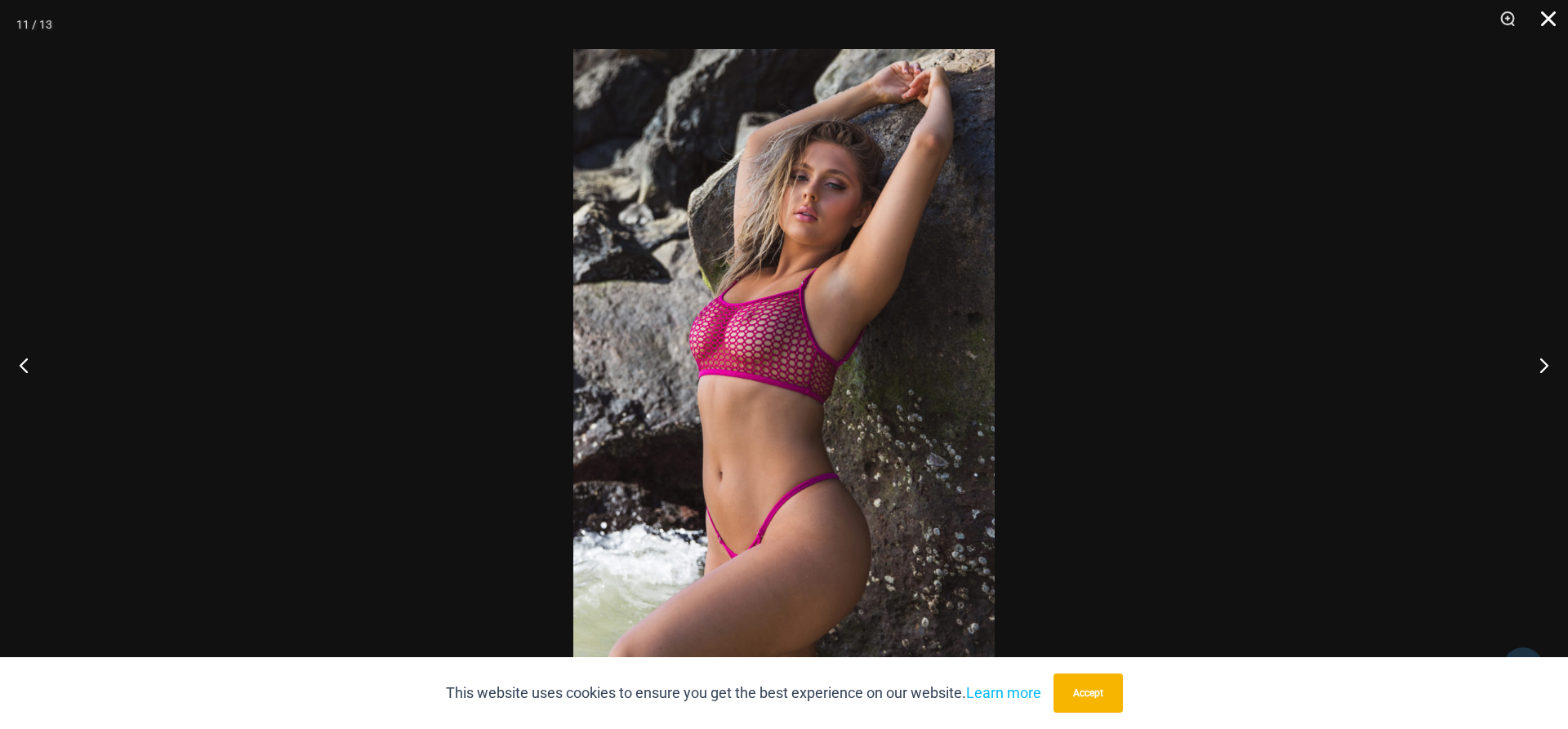
click at [1544, 15] on button "Close" at bounding box center [1543, 24] width 41 height 49
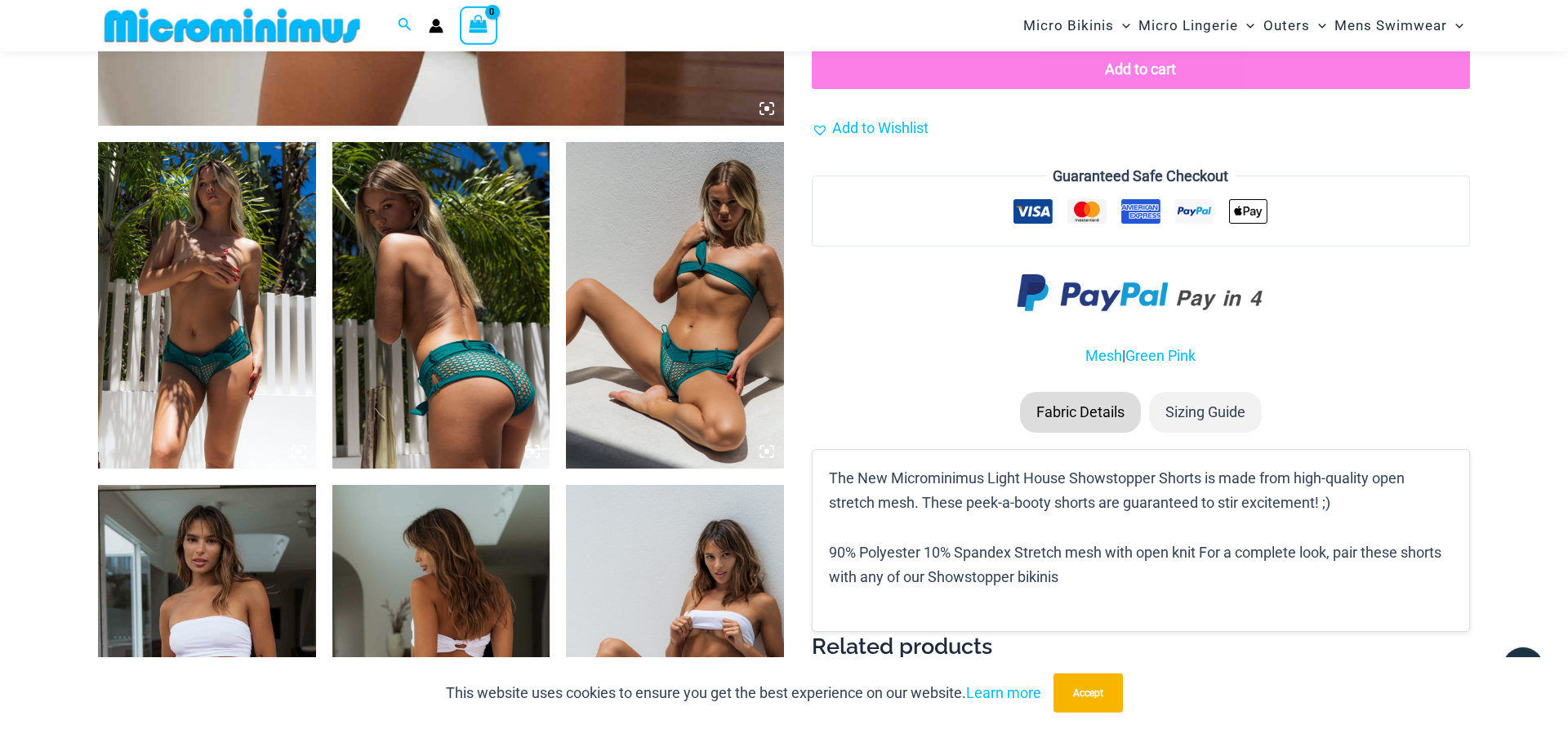
scroll to position [988, 0]
